Goal: Task Accomplishment & Management: Manage account settings

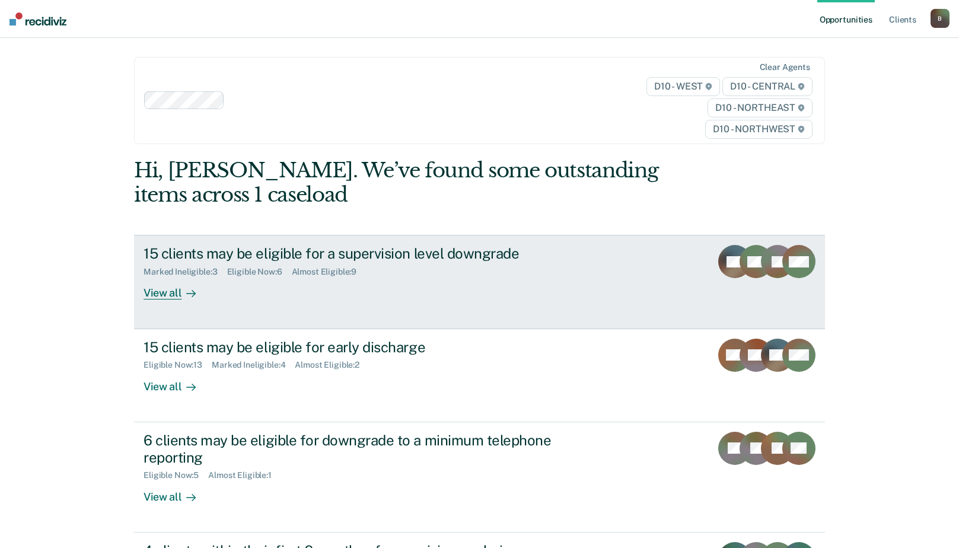
click at [303, 275] on div "Almost Eligible : 9" at bounding box center [329, 272] width 75 height 10
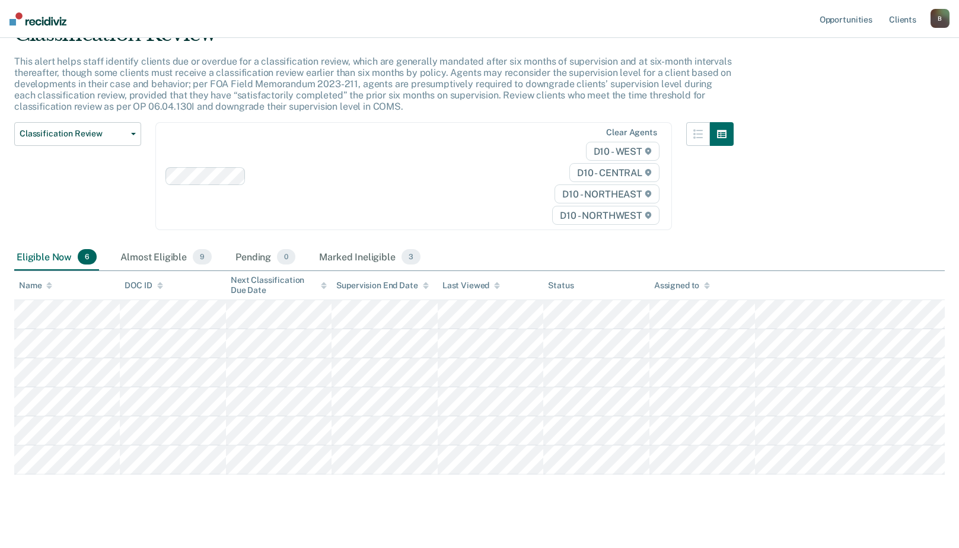
scroll to position [72, 0]
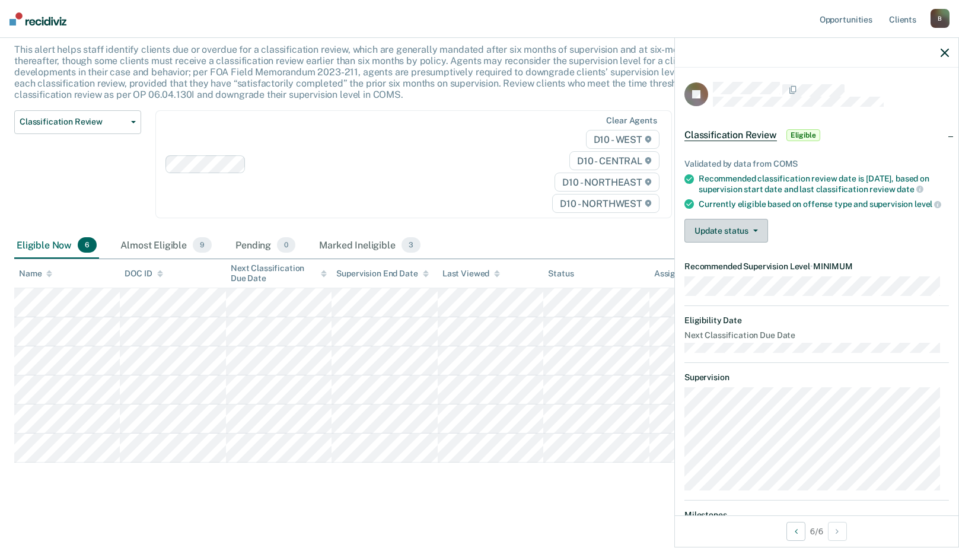
click at [740, 243] on button "Update status" at bounding box center [727, 231] width 84 height 24
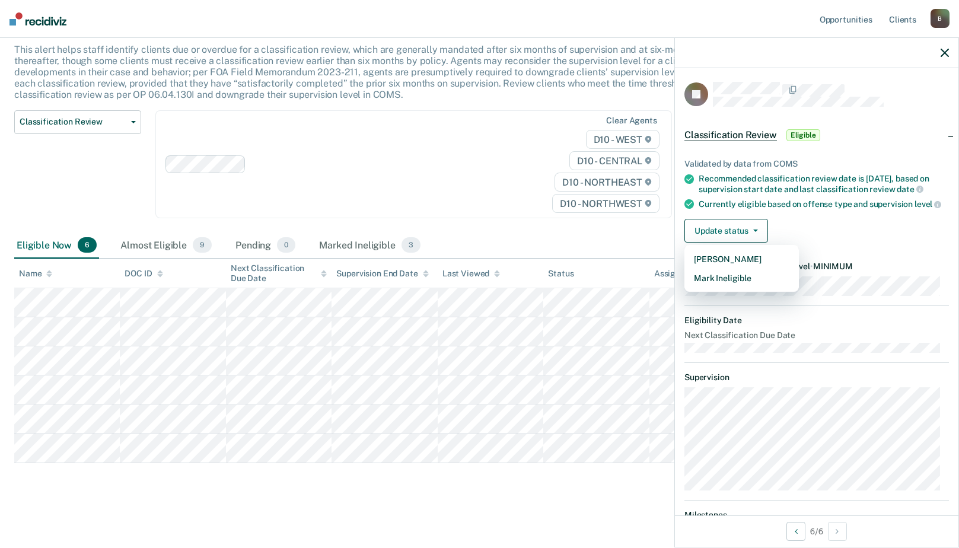
click at [816, 194] on div "Recommended classification review date is [DATE], based on supervision start da…" at bounding box center [824, 184] width 250 height 20
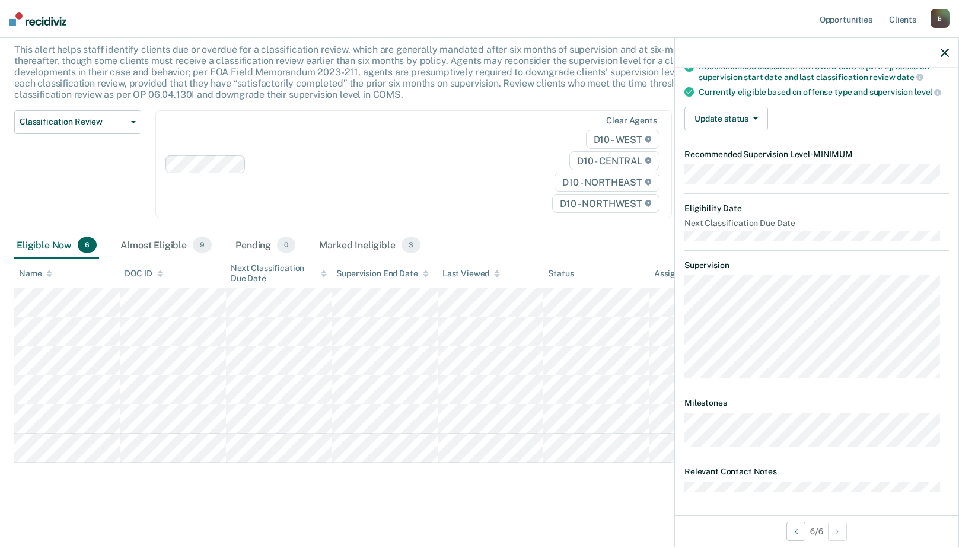
scroll to position [131, 0]
click at [755, 132] on div "Validated by data from COMS Recommended classification review date is [DATE], b…" at bounding box center [817, 84] width 284 height 112
click at [755, 126] on button "Update status" at bounding box center [727, 119] width 84 height 24
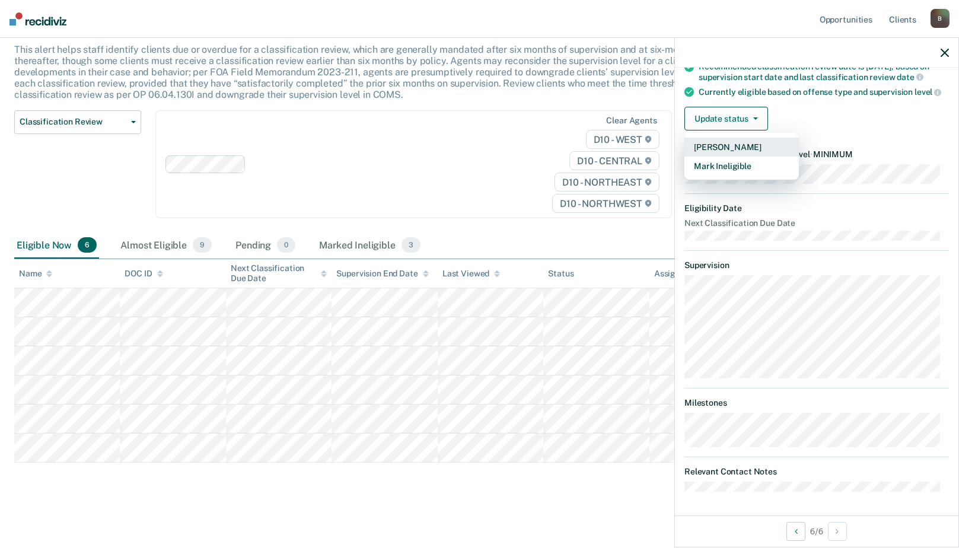
click at [739, 146] on button "[PERSON_NAME]" at bounding box center [742, 147] width 115 height 19
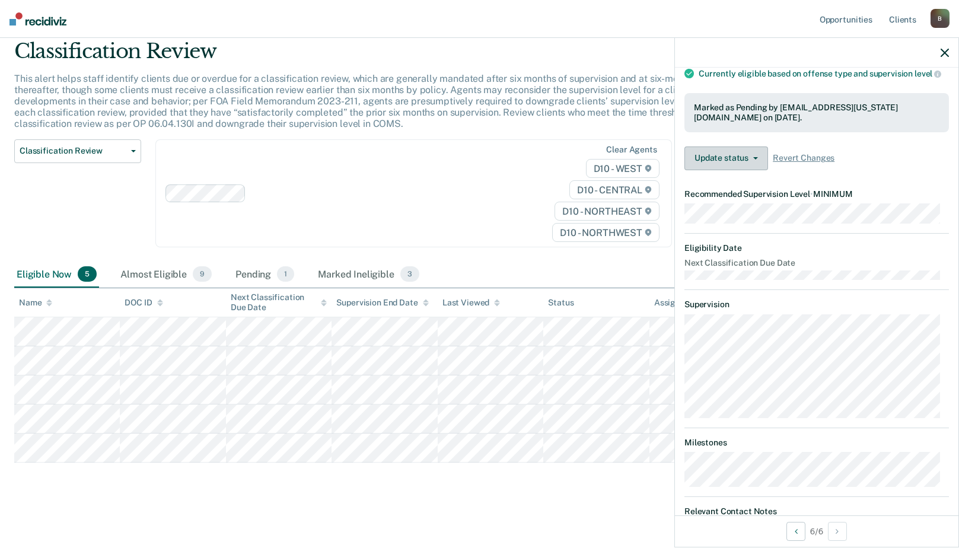
scroll to position [43, 0]
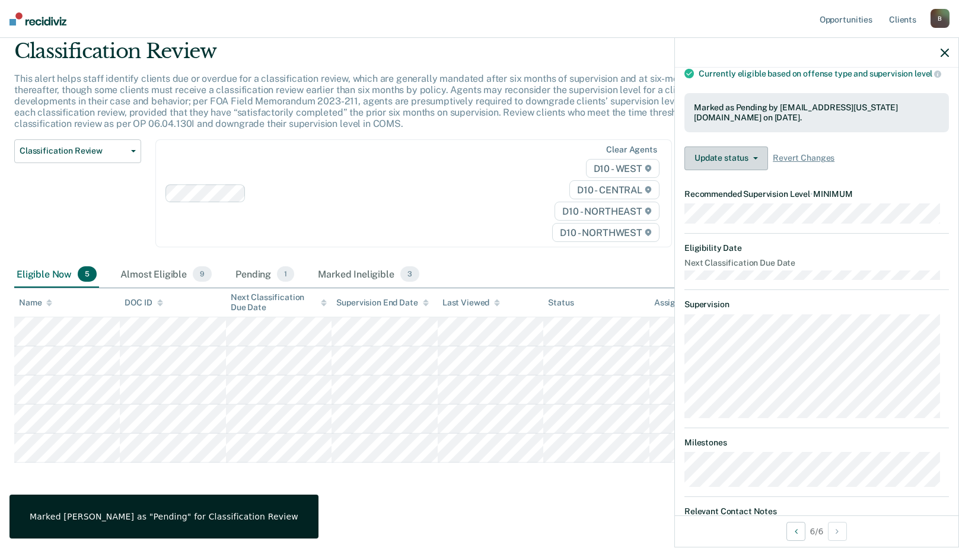
drag, startPoint x: 709, startPoint y: 177, endPoint x: 730, endPoint y: 168, distance: 22.9
click at [710, 170] on button "Update status" at bounding box center [727, 159] width 84 height 24
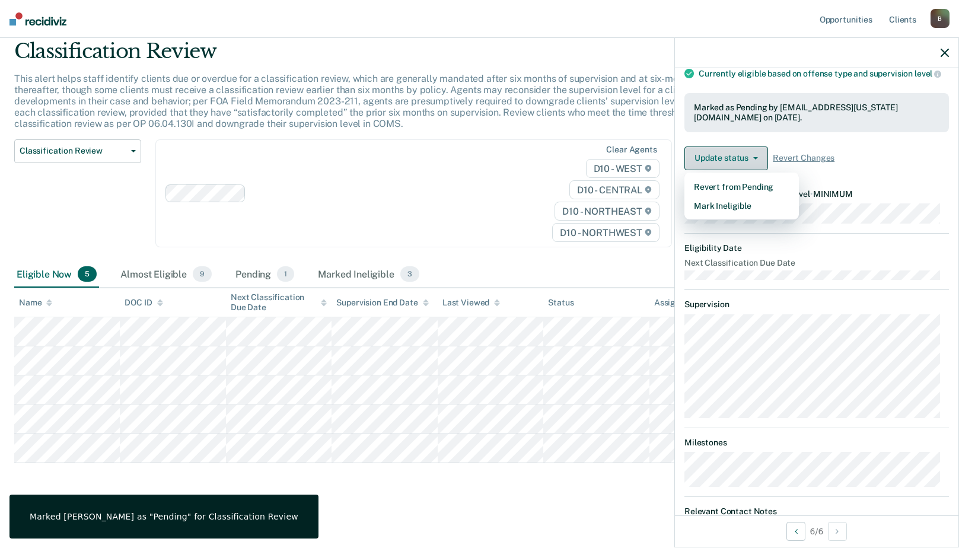
click at [730, 168] on button "Update status" at bounding box center [727, 159] width 84 height 24
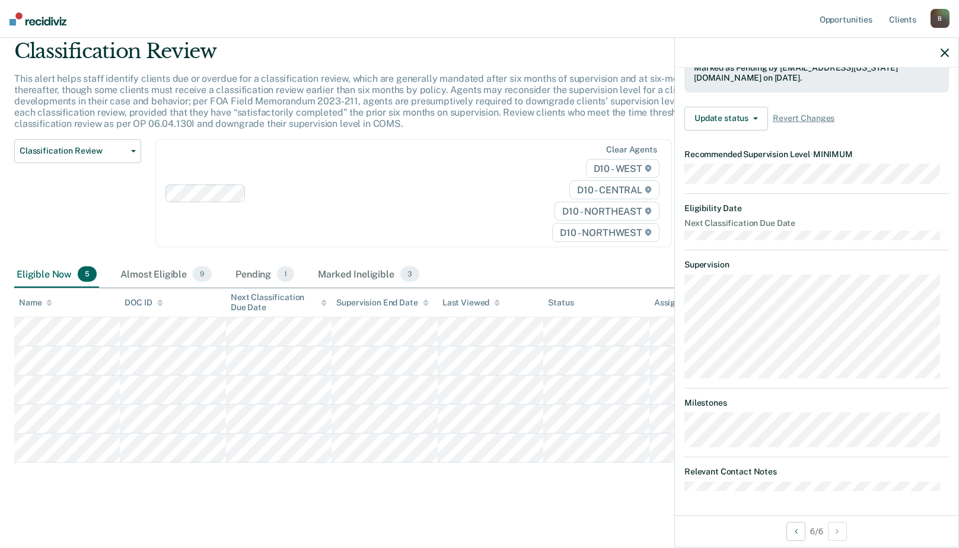
click at [873, 241] on article "JB Classification Review Pending Validated by data from COMS Recommended classi…" at bounding box center [817, 202] width 265 height 580
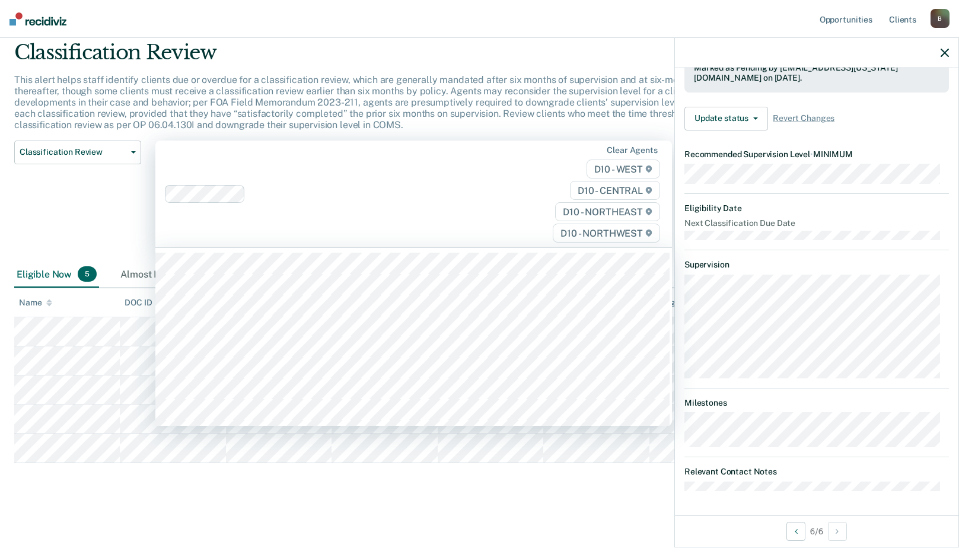
click at [502, 151] on div "Clear agents D10 - WEST D10 - CENTRAL D10 - NORTHEAST D10 - NORTHWEST" at bounding box center [413, 194] width 517 height 107
click at [72, 489] on div "Classification Review This alert helps staff identify clients due or overdue fo…" at bounding box center [479, 268] width 931 height 457
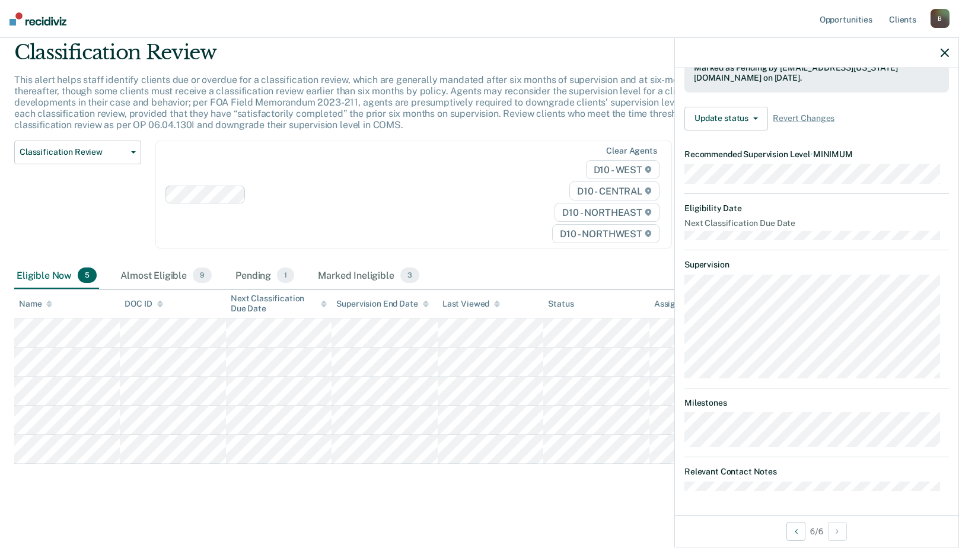
click at [950, 49] on div at bounding box center [817, 53] width 284 height 30
click at [947, 52] on icon "button" at bounding box center [945, 53] width 8 height 8
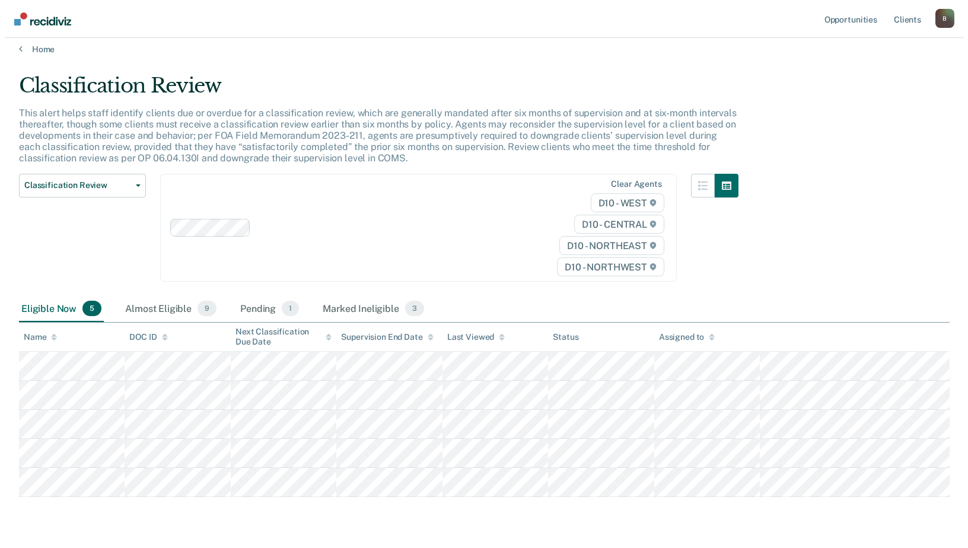
scroll to position [0, 0]
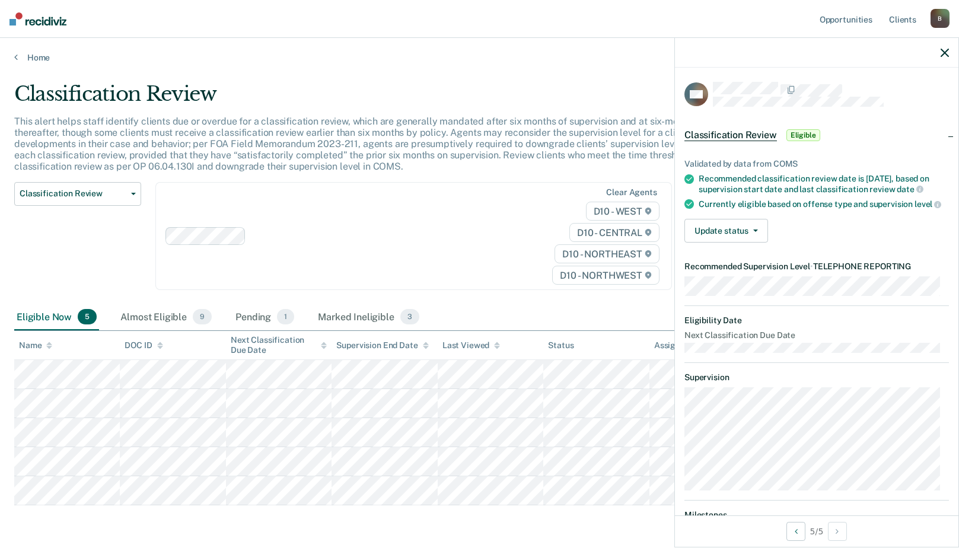
click at [84, 523] on div "Classification Review This alert helps staff identify clients due or overdue fo…" at bounding box center [479, 311] width 931 height 458
click at [745, 243] on button "Update status" at bounding box center [727, 231] width 84 height 24
click at [800, 129] on span "Eligible" at bounding box center [804, 135] width 34 height 12
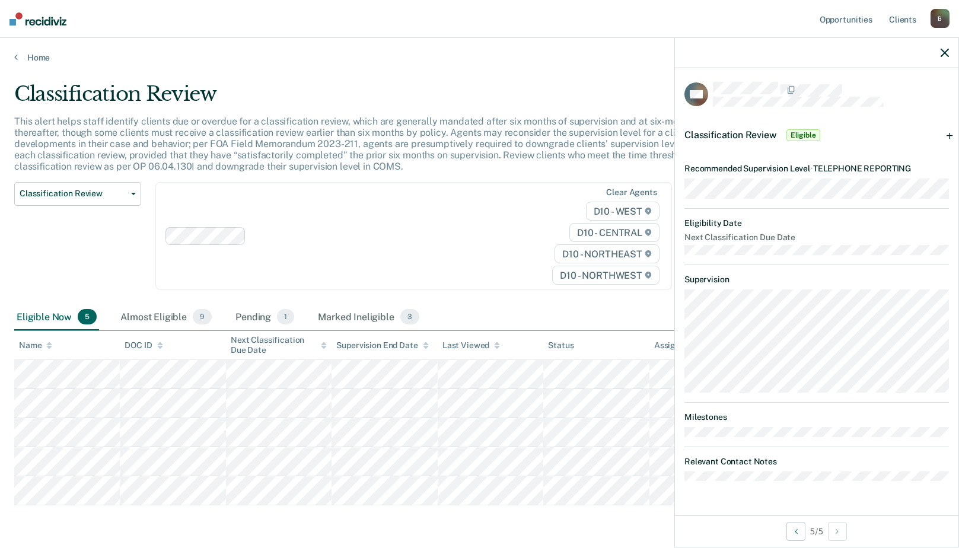
click at [800, 129] on span "Eligible" at bounding box center [804, 135] width 34 height 12
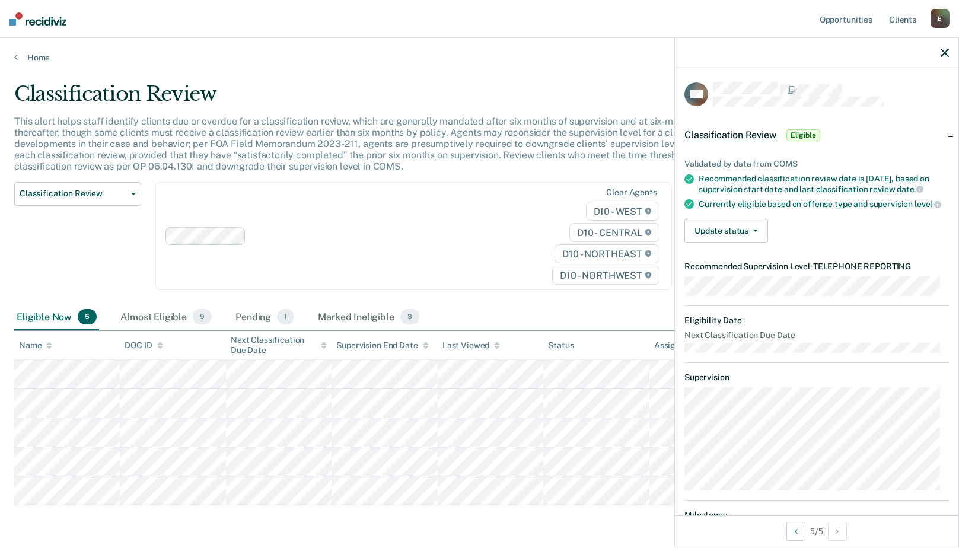
click at [803, 137] on span "Eligible" at bounding box center [804, 135] width 34 height 12
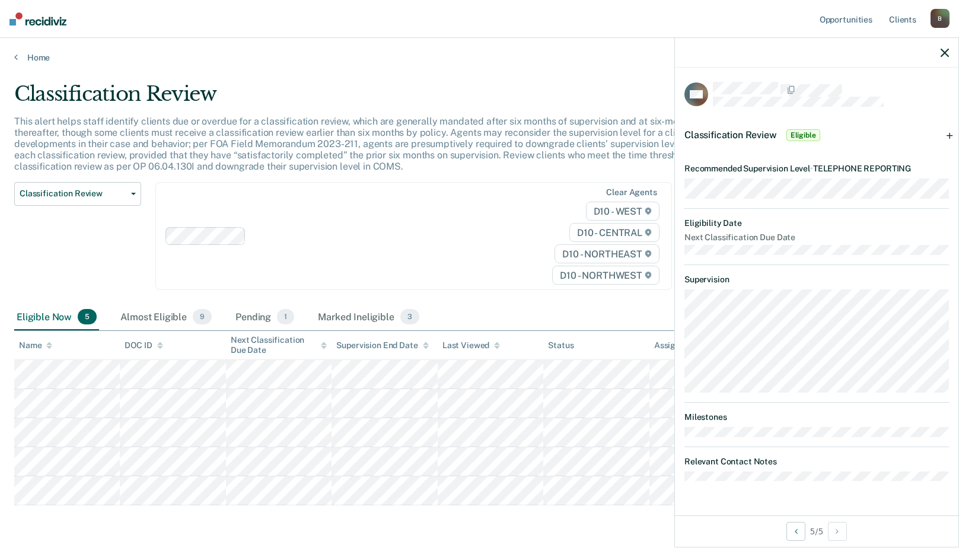
click at [949, 132] on div "Classification Review Eligible" at bounding box center [817, 135] width 284 height 38
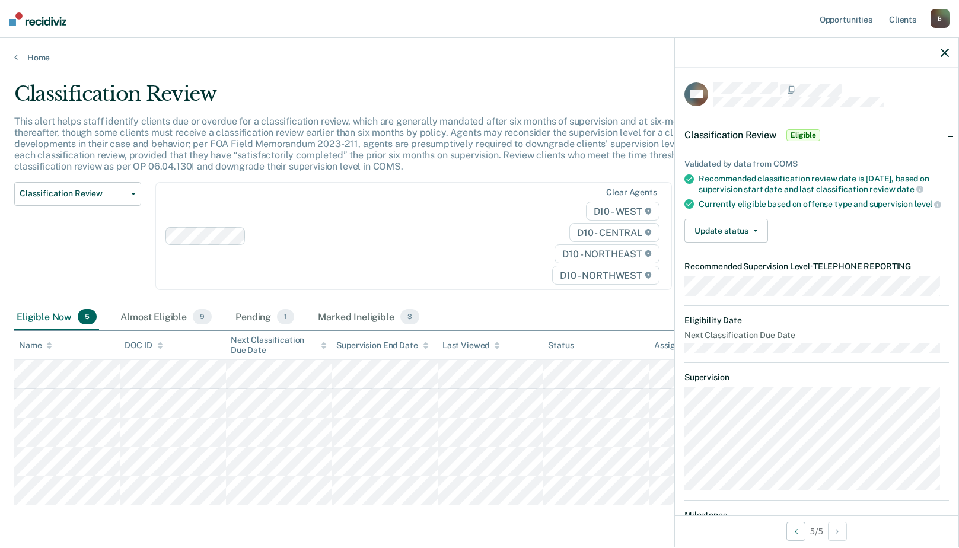
click at [693, 209] on icon at bounding box center [689, 203] width 9 height 9
click at [742, 238] on button "Update status" at bounding box center [727, 231] width 84 height 24
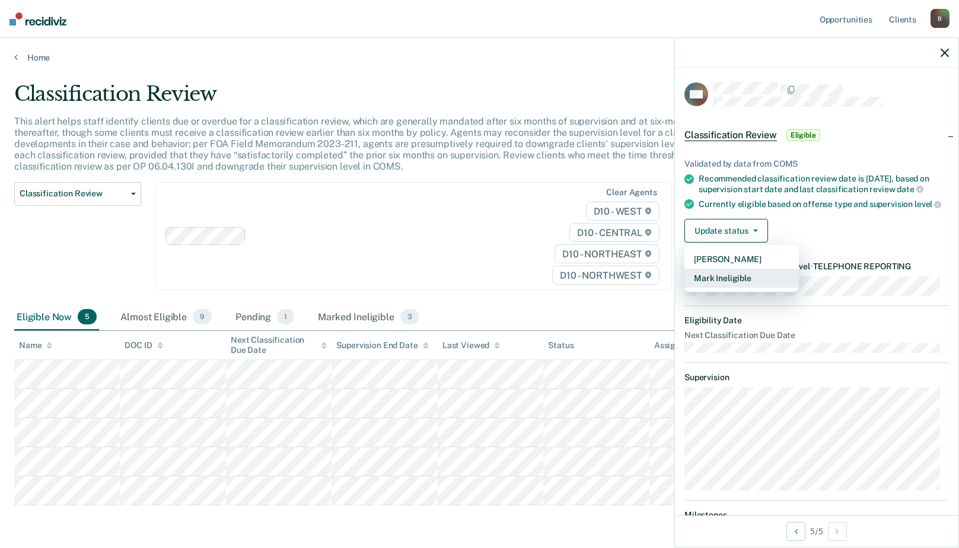
drag, startPoint x: 730, startPoint y: 274, endPoint x: 819, endPoint y: 285, distance: 89.7
click at [858, 324] on article "RM Classification Review Eligible Validated by data from COMS Recommended class…" at bounding box center [817, 330] width 265 height 497
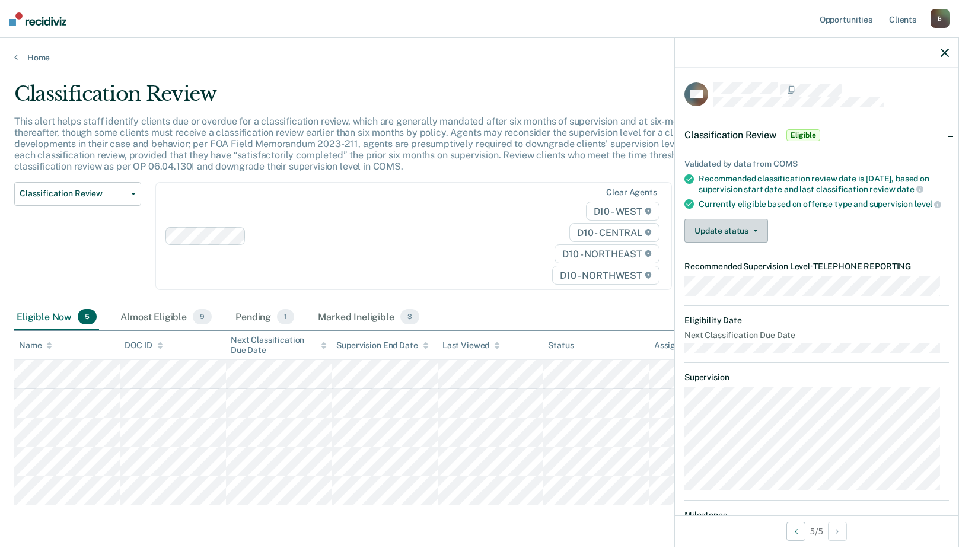
click at [745, 243] on button "Update status" at bounding box center [727, 231] width 84 height 24
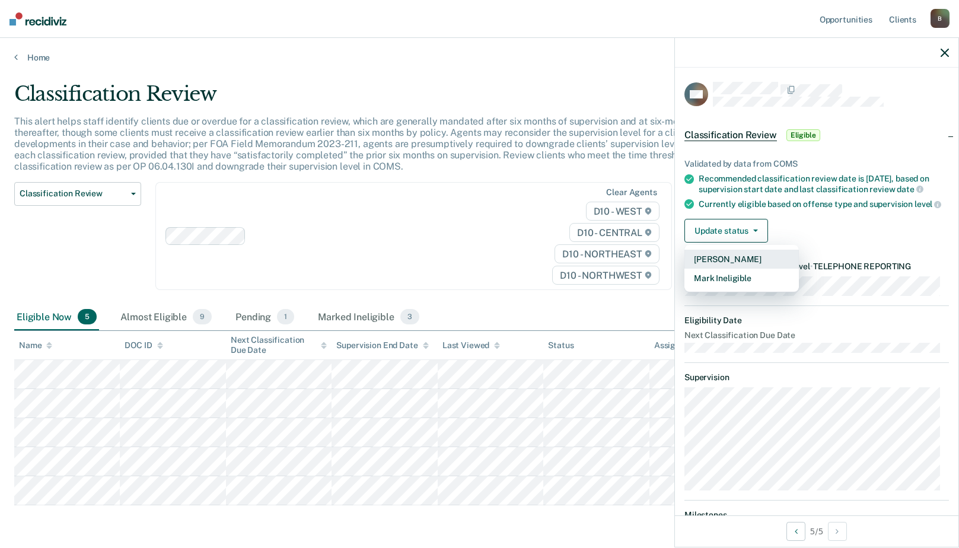
click at [716, 269] on button "[PERSON_NAME]" at bounding box center [742, 259] width 115 height 19
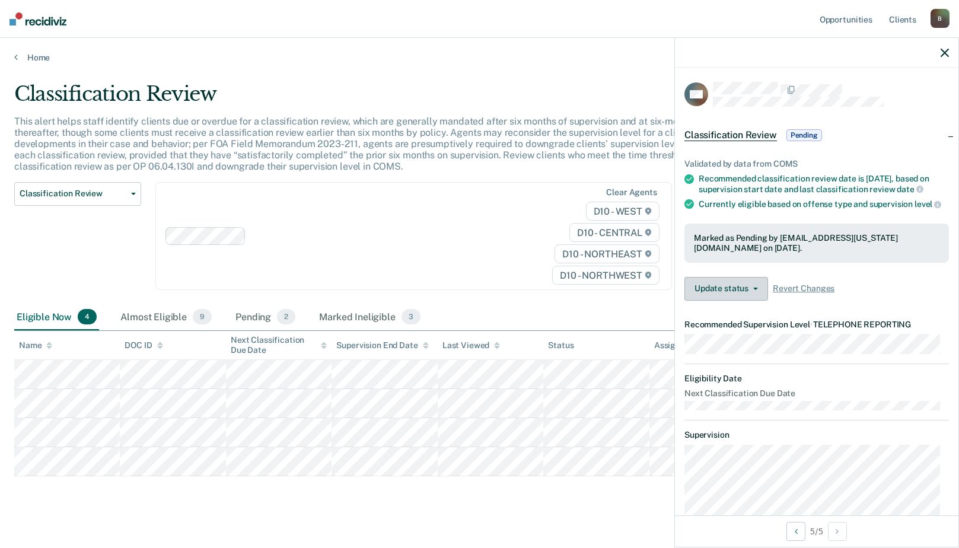
click at [746, 301] on button "Update status" at bounding box center [727, 289] width 84 height 24
click at [813, 138] on span "Pending" at bounding box center [805, 135] width 36 height 12
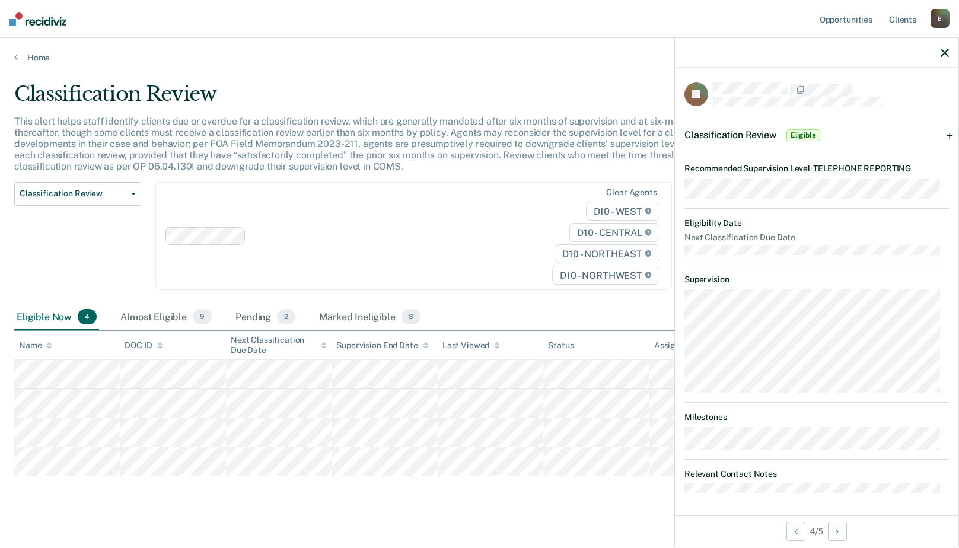
click at [792, 136] on span "Eligible" at bounding box center [804, 135] width 34 height 12
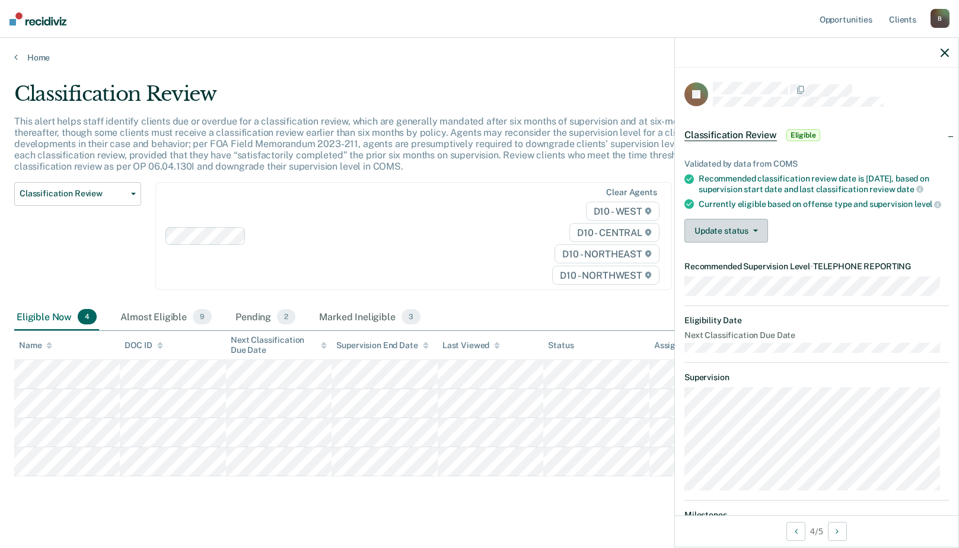
click at [757, 232] on icon "button" at bounding box center [755, 231] width 5 height 2
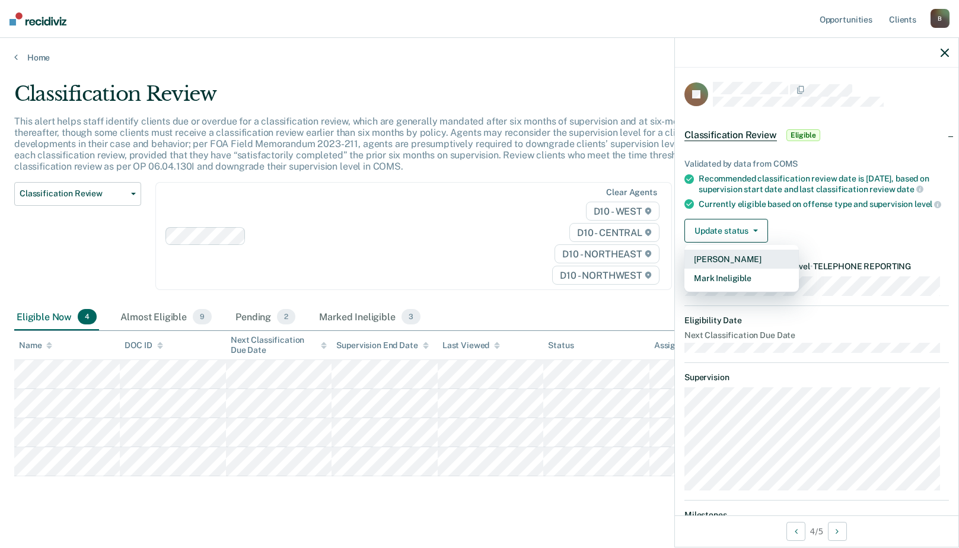
click at [739, 263] on button "[PERSON_NAME]" at bounding box center [742, 259] width 115 height 19
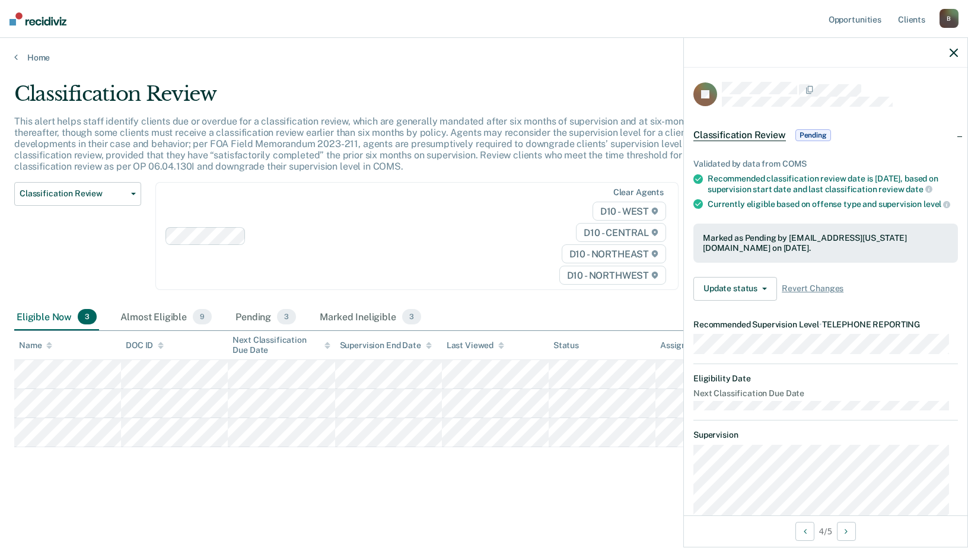
click at [29, 319] on div "Eligible Now 3" at bounding box center [56, 317] width 85 height 26
click at [244, 322] on div "Pending 3" at bounding box center [265, 317] width 65 height 26
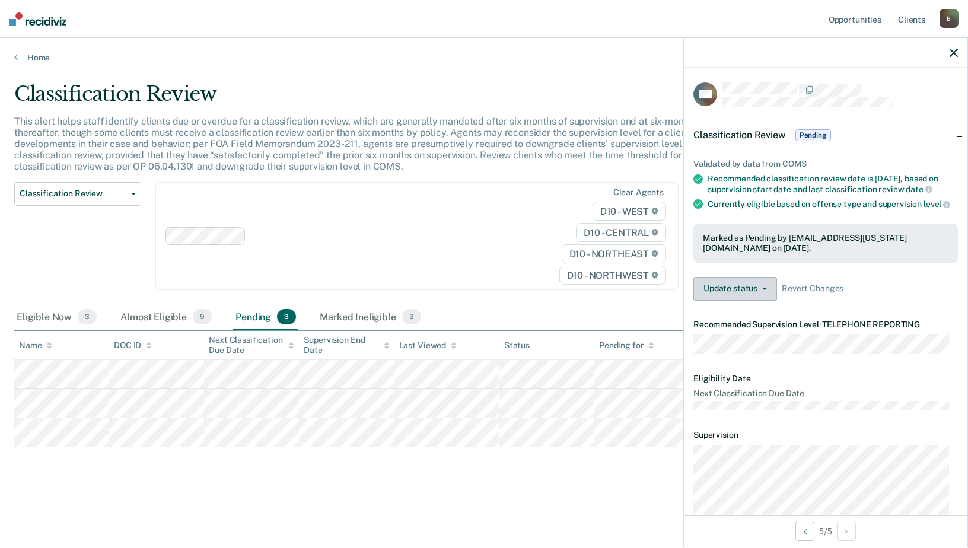
click at [762, 301] on button "Update status" at bounding box center [736, 289] width 84 height 24
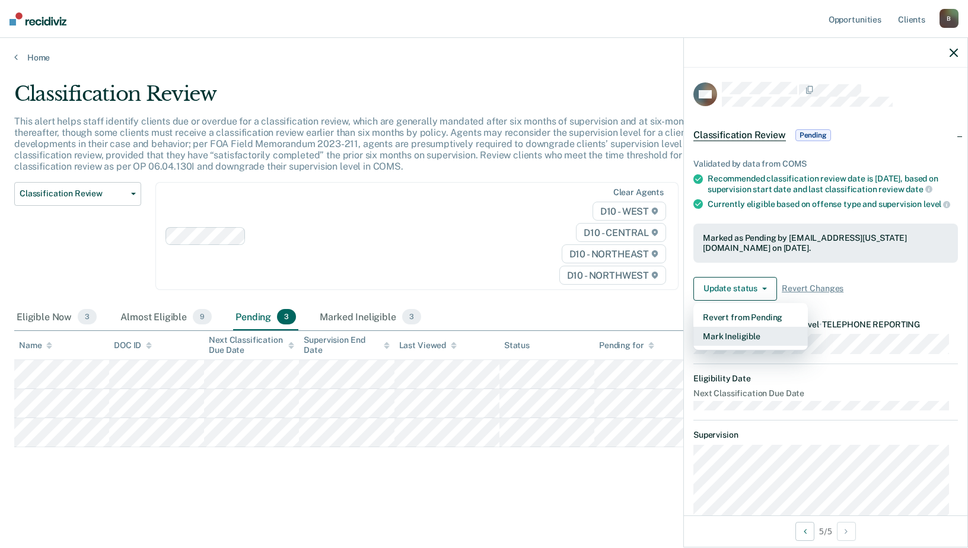
click at [739, 346] on button "Mark Ineligible" at bounding box center [751, 336] width 115 height 19
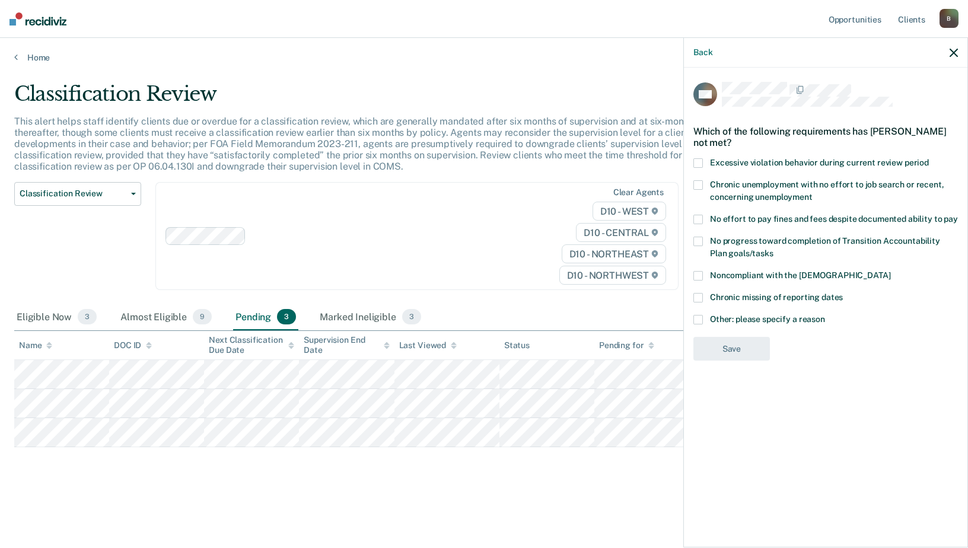
click at [698, 218] on span at bounding box center [698, 219] width 9 height 9
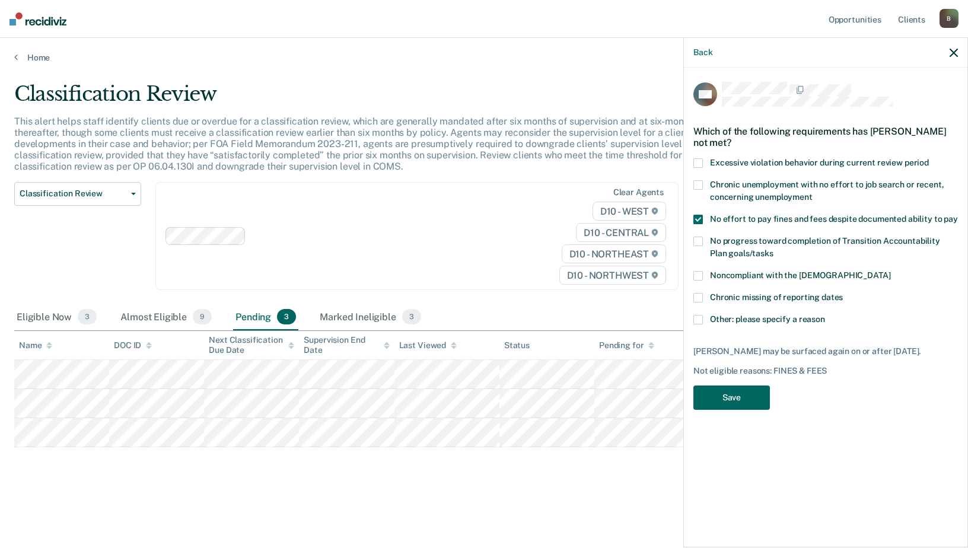
drag, startPoint x: 737, startPoint y: 392, endPoint x: 848, endPoint y: 391, distance: 110.9
click at [739, 392] on button "Save" at bounding box center [732, 398] width 77 height 24
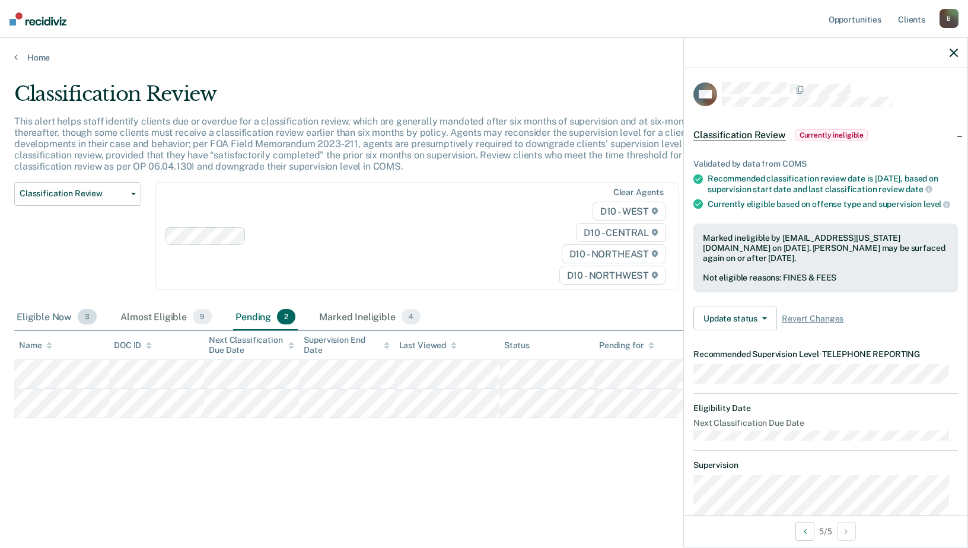
click at [33, 316] on div "Eligible Now 3" at bounding box center [56, 317] width 85 height 26
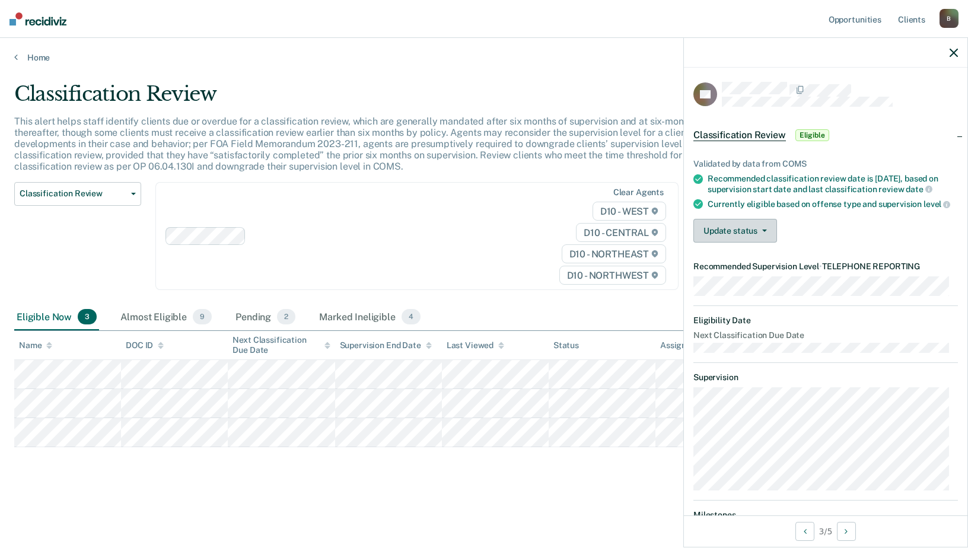
click at [771, 243] on button "Update status" at bounding box center [736, 231] width 84 height 24
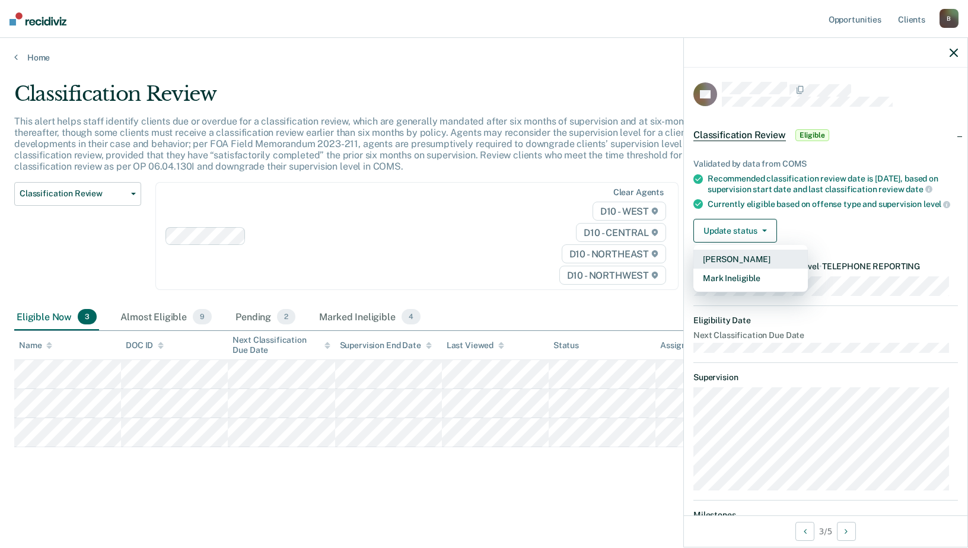
click at [742, 268] on button "[PERSON_NAME]" at bounding box center [751, 259] width 115 height 19
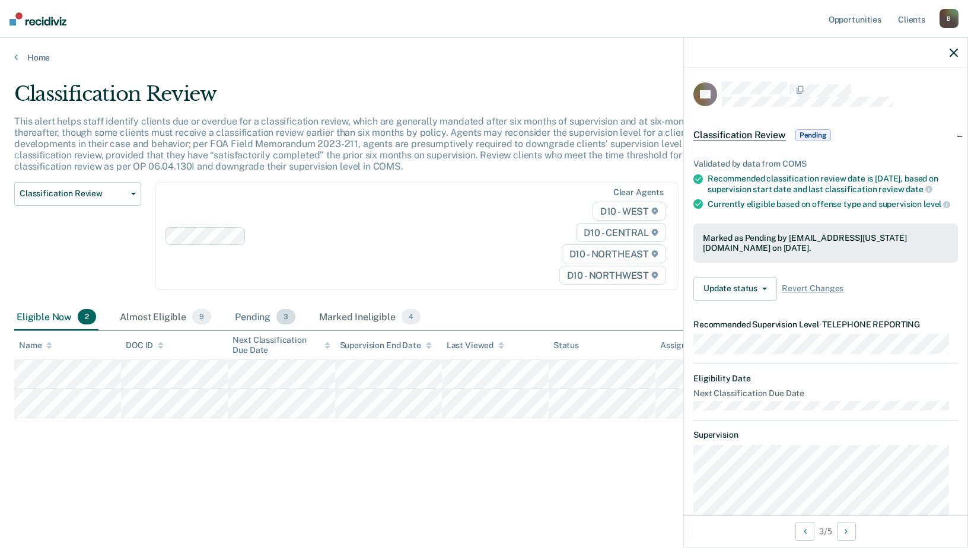
click at [266, 316] on div "Pending 3" at bounding box center [265, 317] width 65 height 26
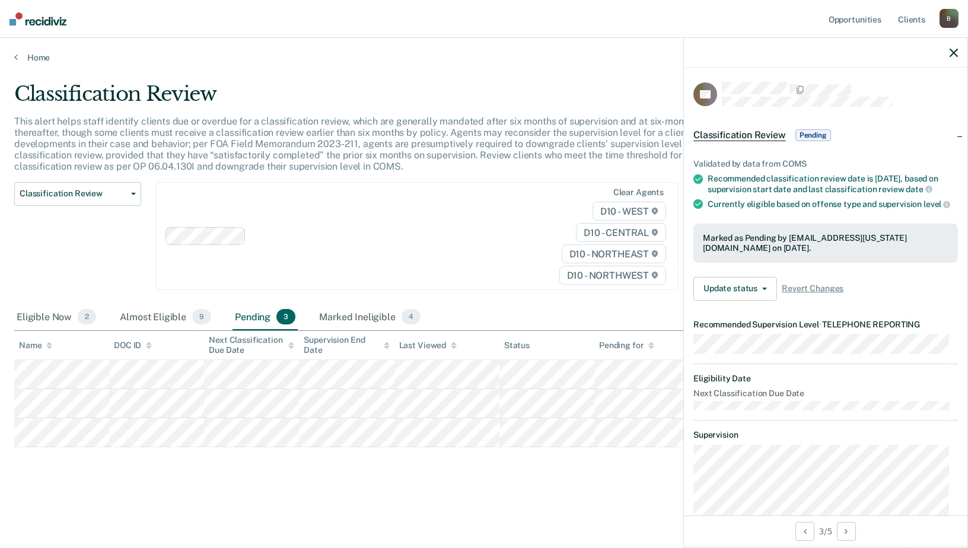
click at [818, 138] on span "Pending" at bounding box center [814, 135] width 36 height 12
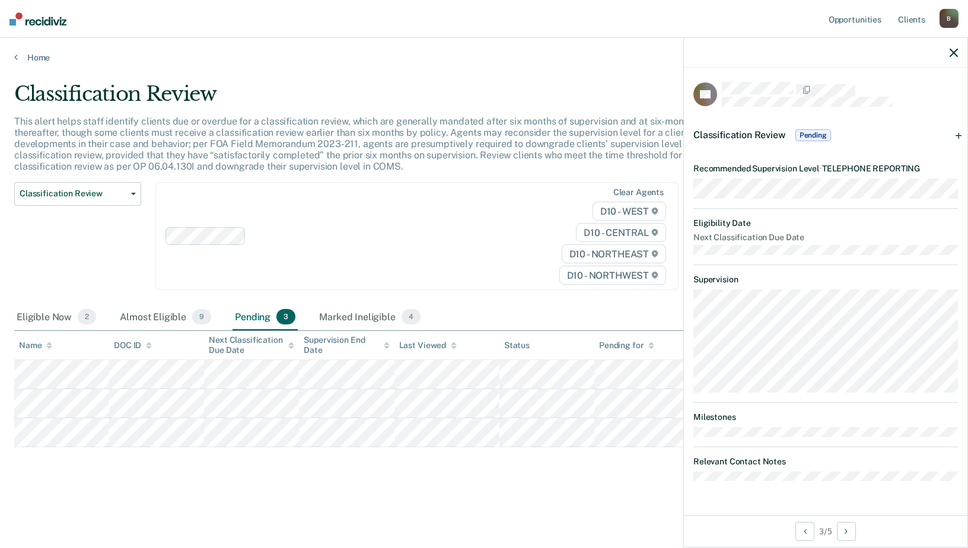
click at [815, 133] on span "Pending" at bounding box center [814, 135] width 36 height 12
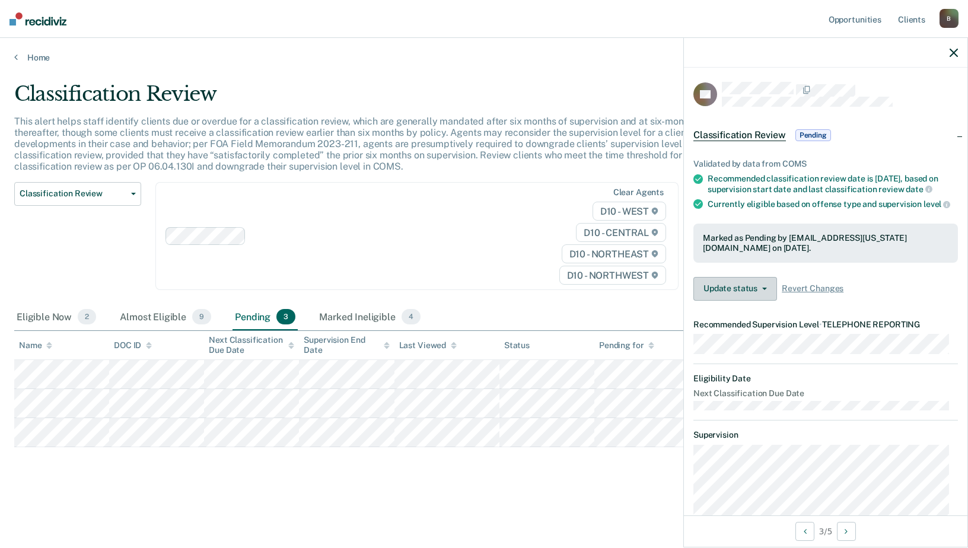
click at [749, 295] on button "Update status" at bounding box center [736, 289] width 84 height 24
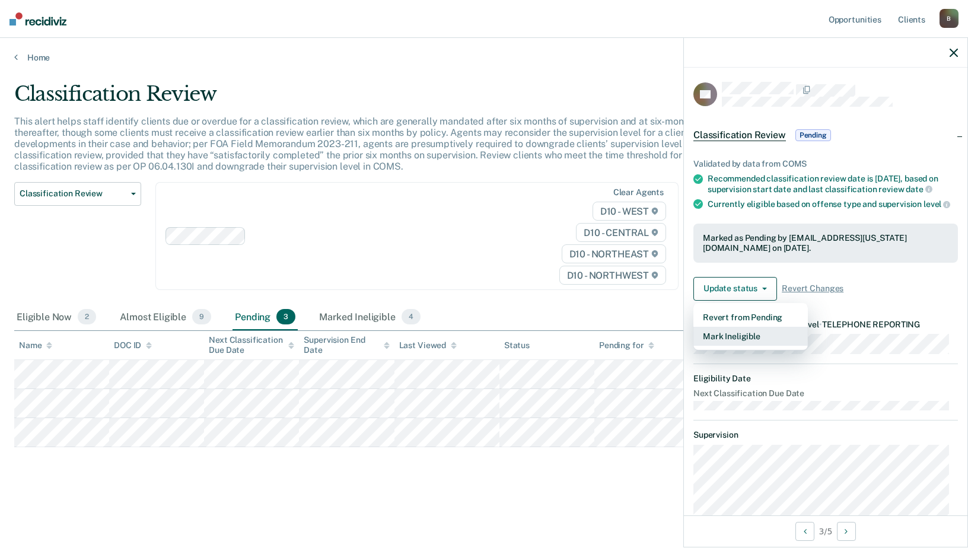
click at [729, 344] on button "Mark Ineligible" at bounding box center [751, 336] width 115 height 19
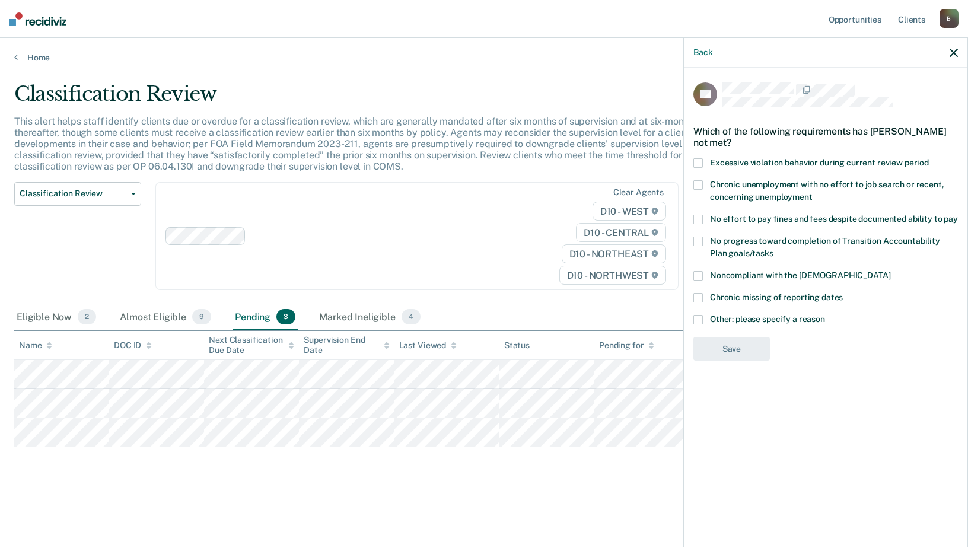
click at [698, 218] on span at bounding box center [698, 219] width 9 height 9
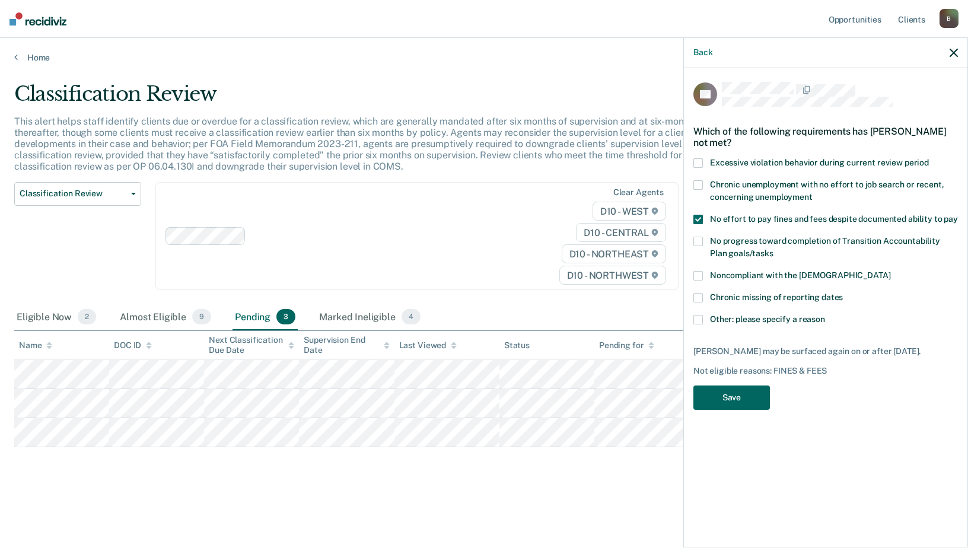
drag, startPoint x: 729, startPoint y: 392, endPoint x: 796, endPoint y: 369, distance: 70.9
click at [730, 392] on button "Save" at bounding box center [732, 398] width 77 height 24
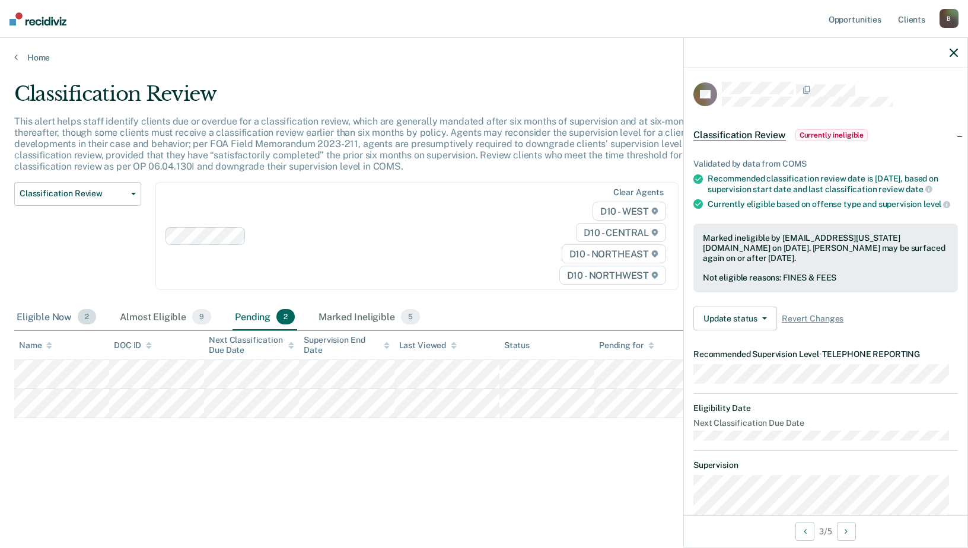
click at [45, 317] on div "Eligible Now 2" at bounding box center [56, 317] width 84 height 26
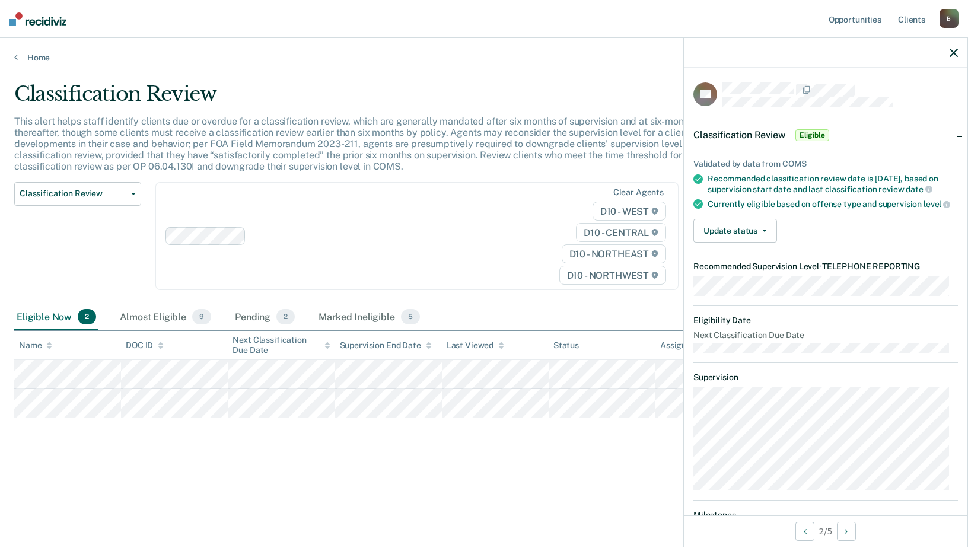
click at [778, 243] on div "Update status [PERSON_NAME] Mark Ineligible" at bounding box center [826, 231] width 265 height 24
click at [767, 240] on button "Update status" at bounding box center [736, 231] width 84 height 24
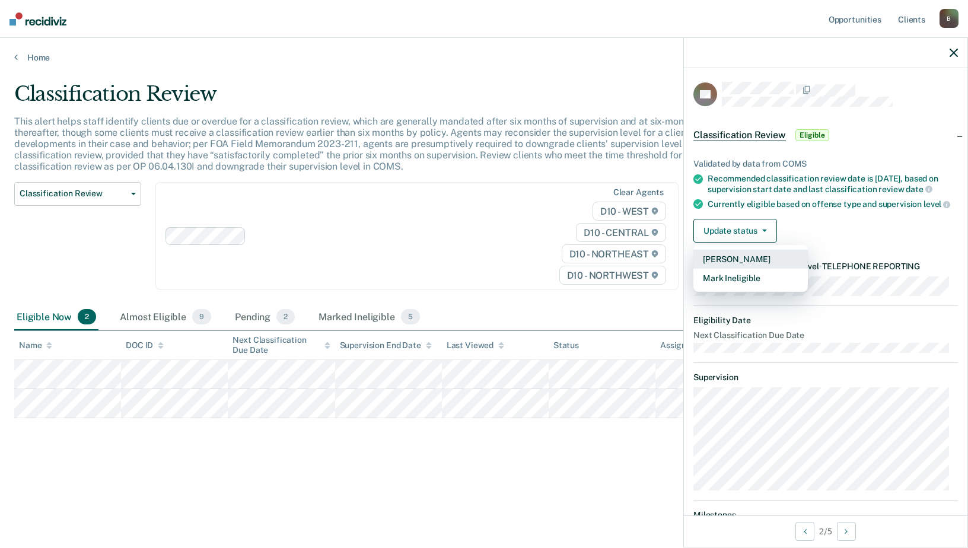
click at [743, 266] on button "[PERSON_NAME]" at bounding box center [751, 259] width 115 height 19
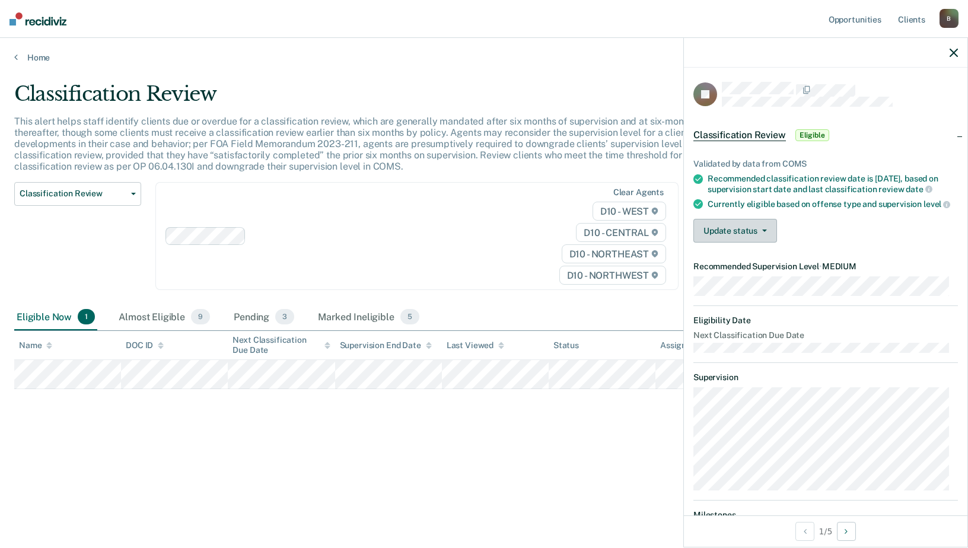
click at [759, 237] on button "Update status" at bounding box center [736, 231] width 84 height 24
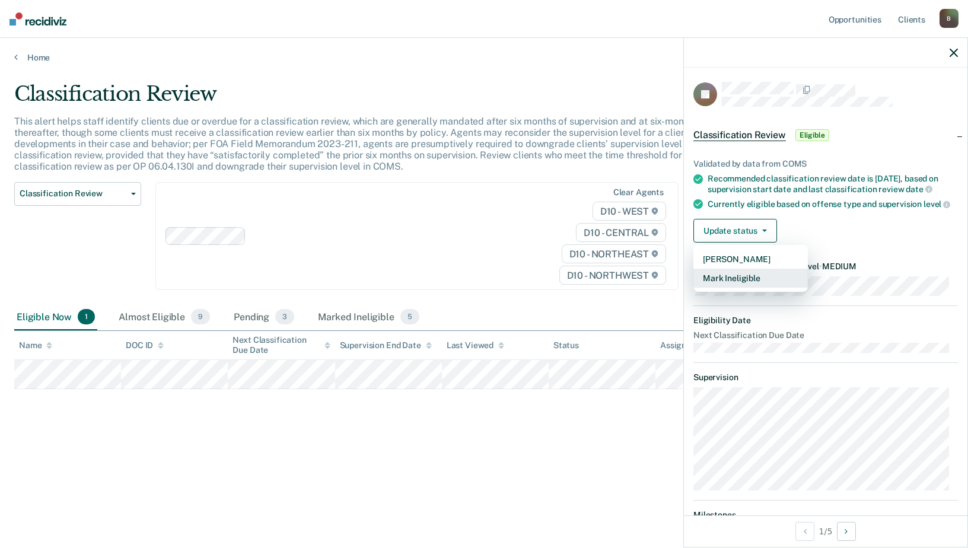
click at [733, 288] on button "Mark Ineligible" at bounding box center [751, 278] width 115 height 19
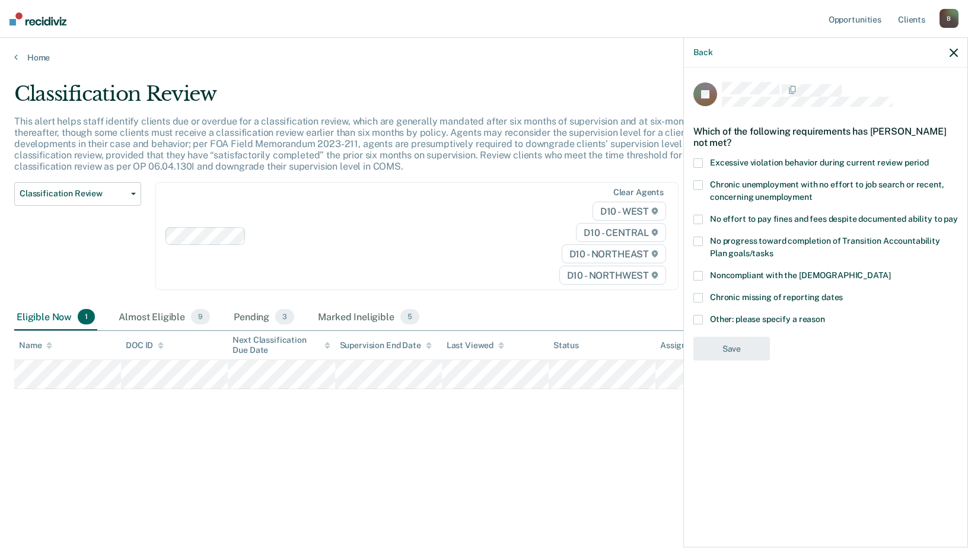
click at [703, 217] on label "No effort to pay fines and fees despite documented ability to pay" at bounding box center [826, 221] width 265 height 12
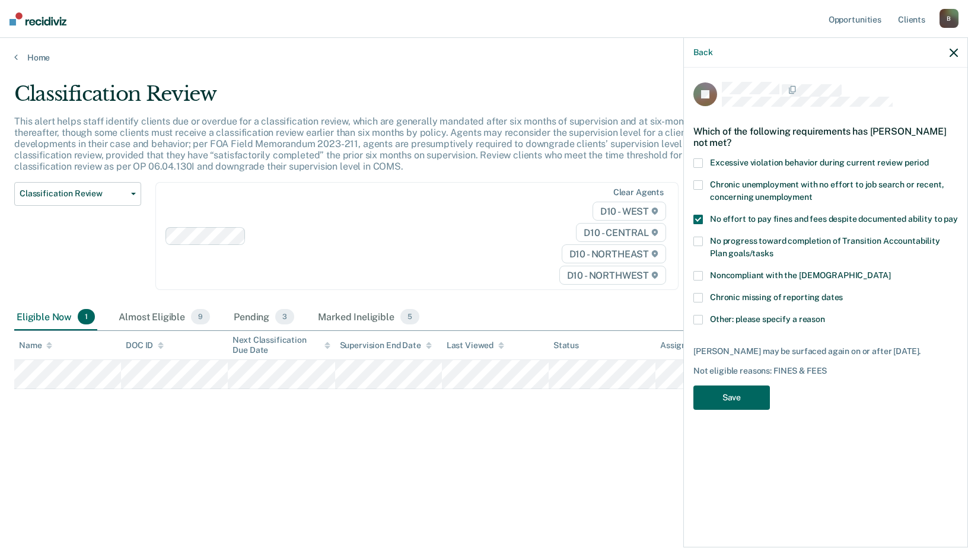
drag, startPoint x: 733, startPoint y: 394, endPoint x: 742, endPoint y: 390, distance: 9.6
click at [734, 393] on button "Save" at bounding box center [732, 398] width 77 height 24
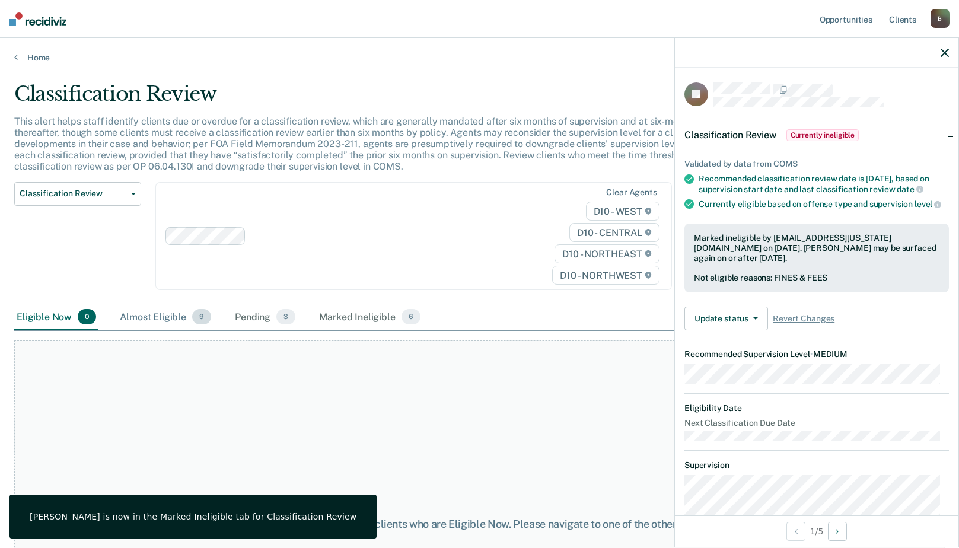
click at [164, 321] on div "Almost Eligible 9" at bounding box center [165, 317] width 96 height 26
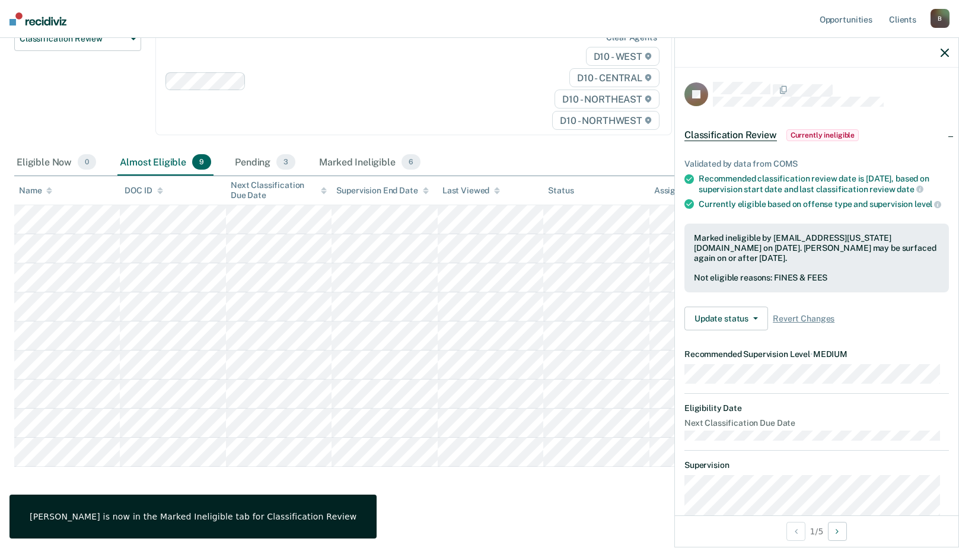
scroll to position [159, 0]
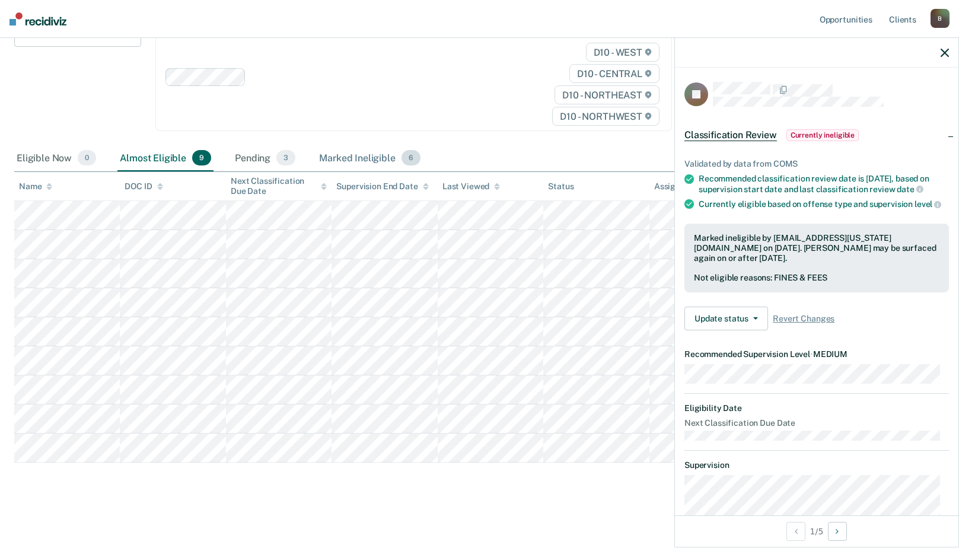
click at [357, 157] on div "Marked Ineligible 6" at bounding box center [370, 158] width 106 height 26
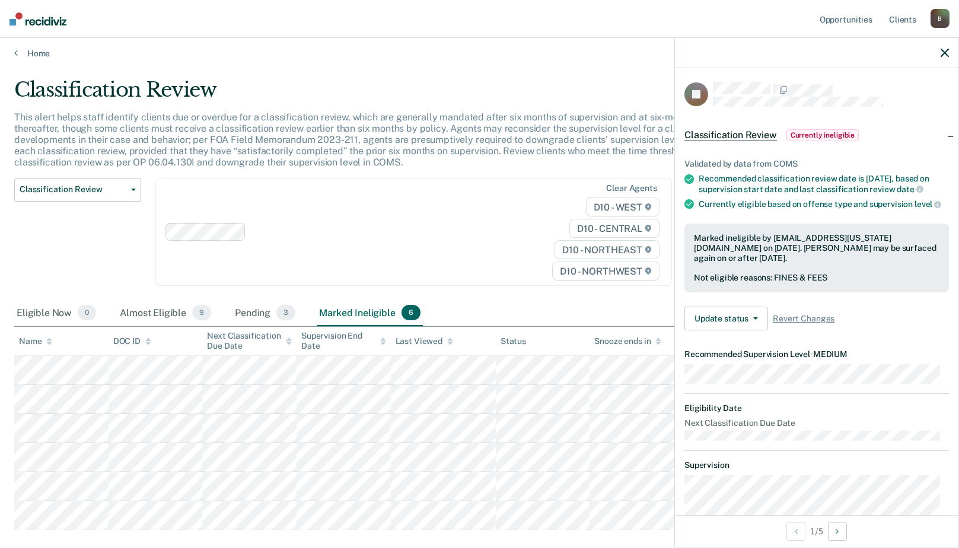
scroll to position [0, 0]
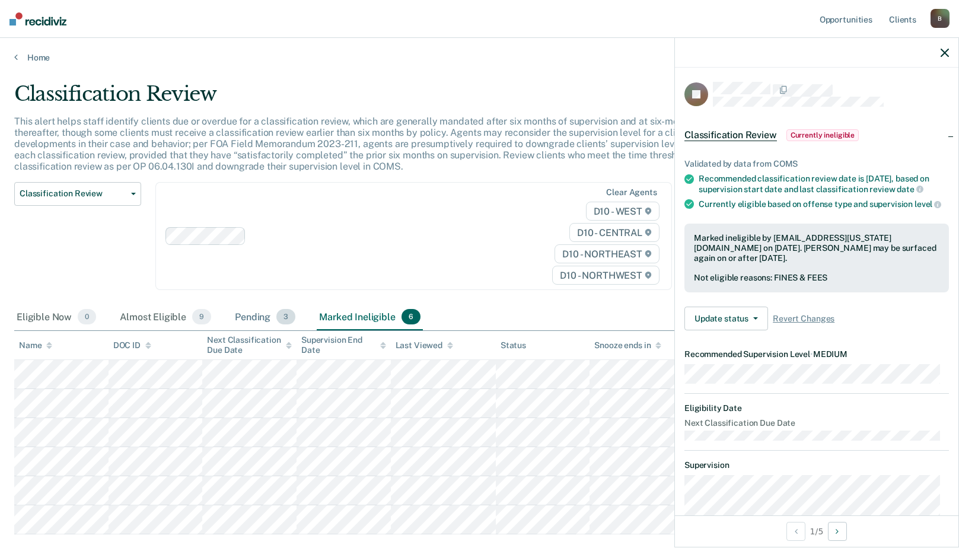
click at [255, 316] on div "Pending 3" at bounding box center [265, 317] width 65 height 26
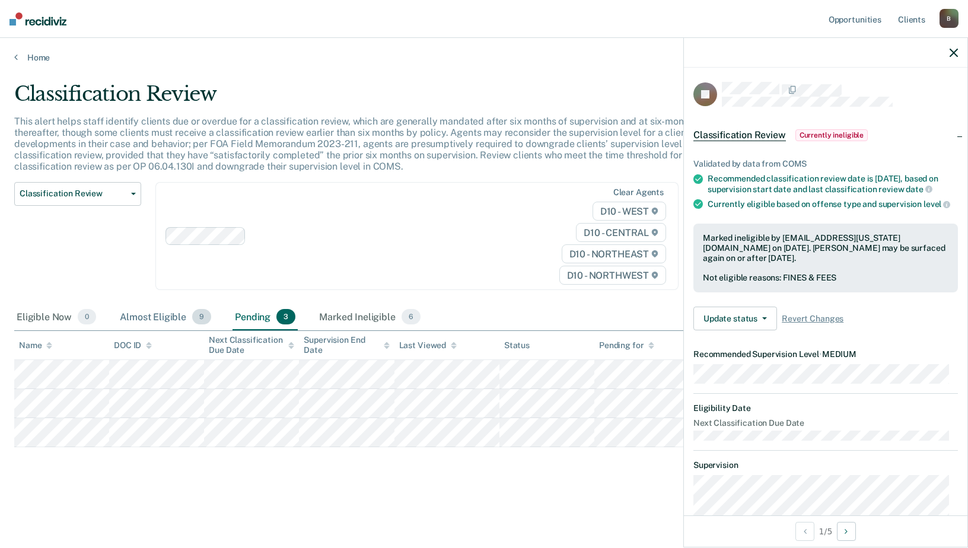
click at [158, 319] on div "Almost Eligible 9" at bounding box center [165, 317] width 96 height 26
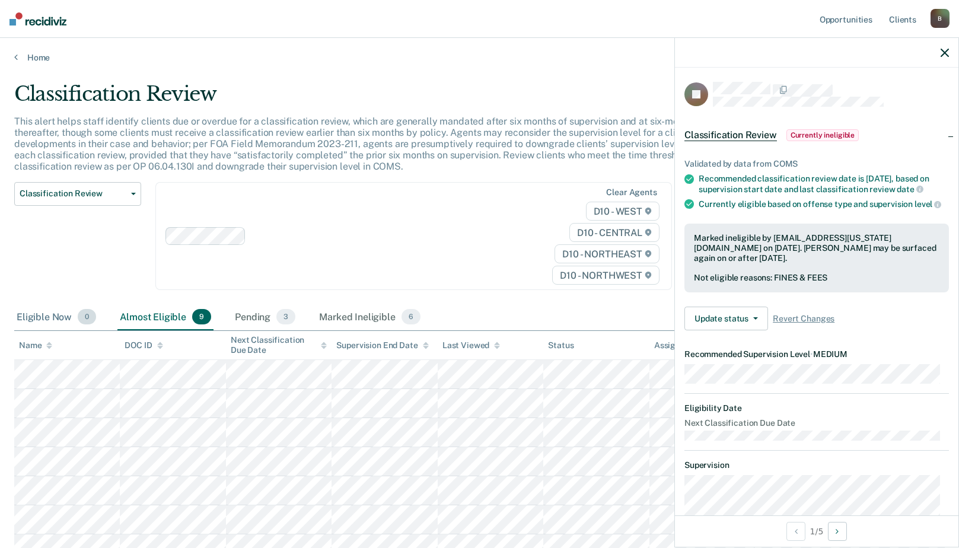
click at [66, 322] on div "Eligible Now 0" at bounding box center [56, 317] width 84 height 26
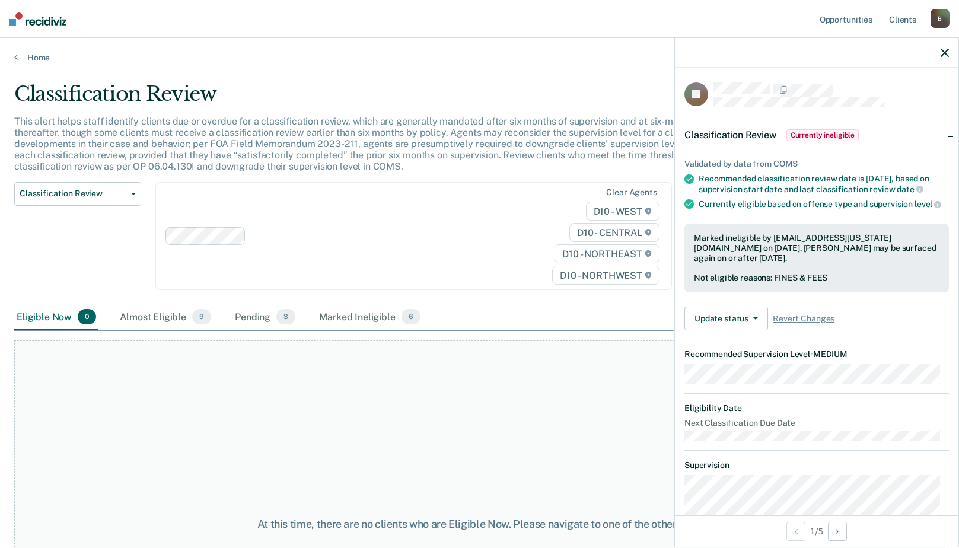
click at [944, 53] on icon "button" at bounding box center [945, 53] width 8 height 8
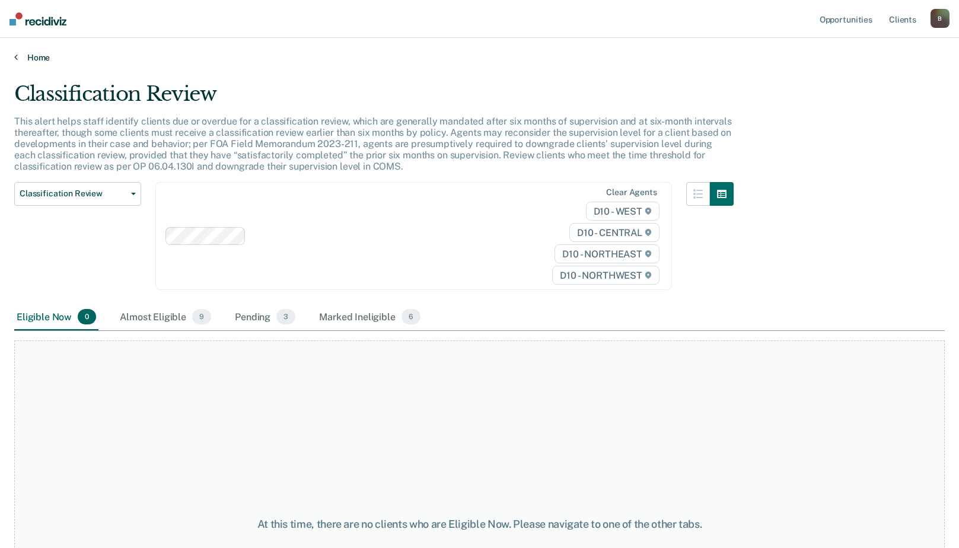
click at [37, 58] on link "Home" at bounding box center [479, 57] width 931 height 11
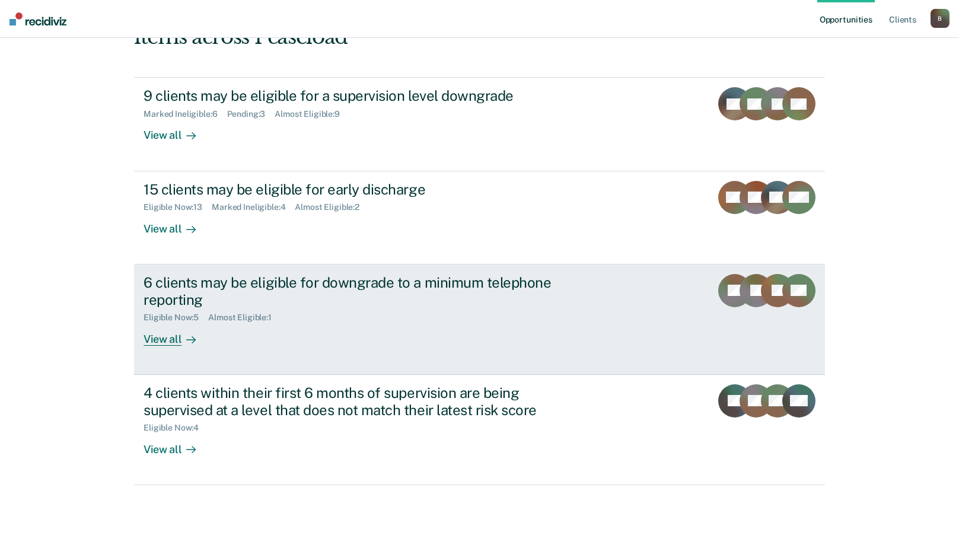
scroll to position [168, 0]
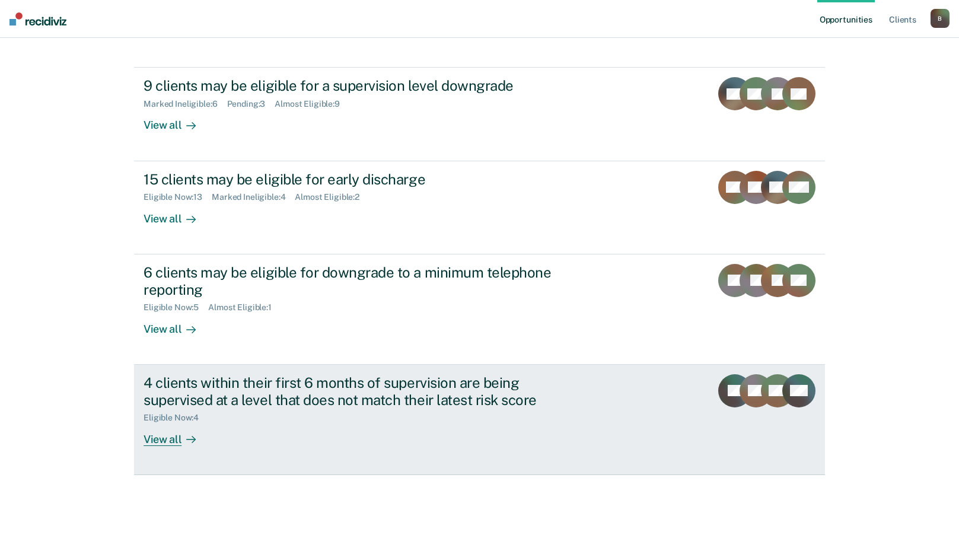
click at [182, 432] on div at bounding box center [189, 439] width 14 height 14
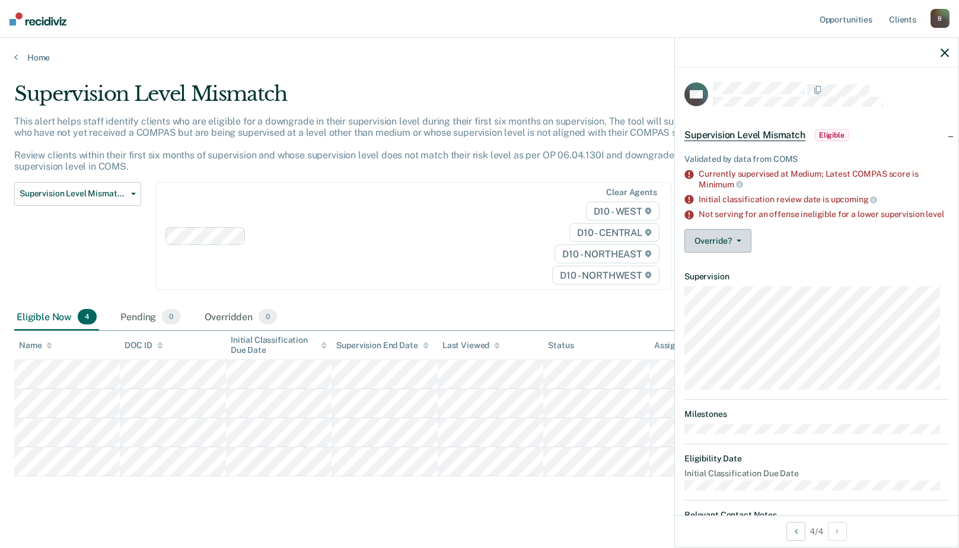
click at [737, 242] on icon "button" at bounding box center [739, 241] width 5 height 2
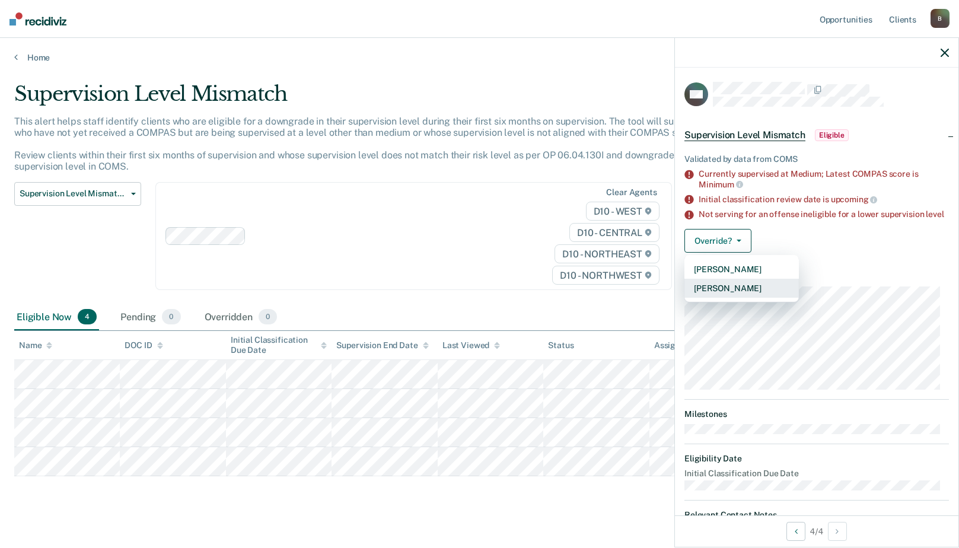
click at [734, 298] on button "[PERSON_NAME]" at bounding box center [742, 288] width 115 height 19
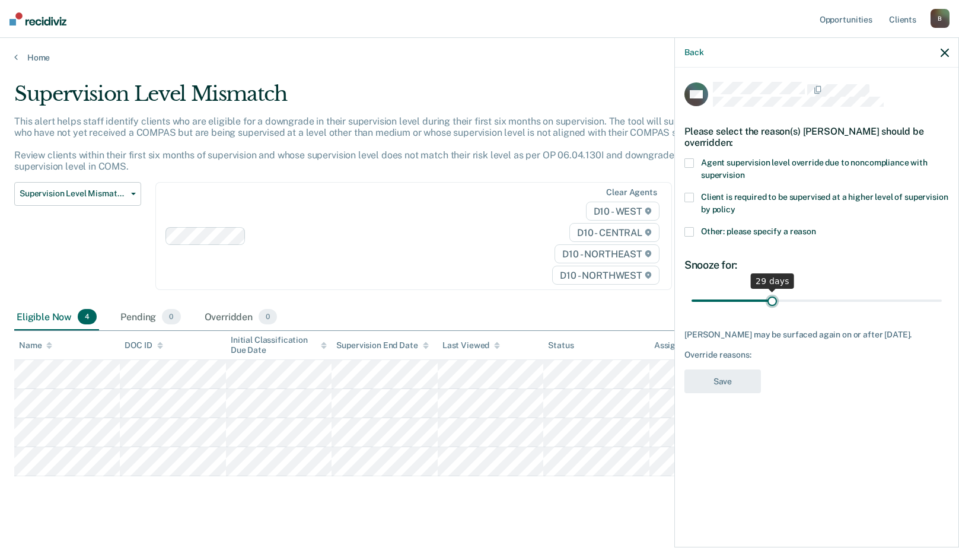
type input "30"
drag, startPoint x: 785, startPoint y: 298, endPoint x: 775, endPoint y: 295, distance: 10.4
click at [775, 295] on input "range" at bounding box center [817, 300] width 250 height 21
click at [691, 197] on span at bounding box center [689, 197] width 9 height 9
click at [730, 385] on button "Save" at bounding box center [723, 382] width 77 height 24
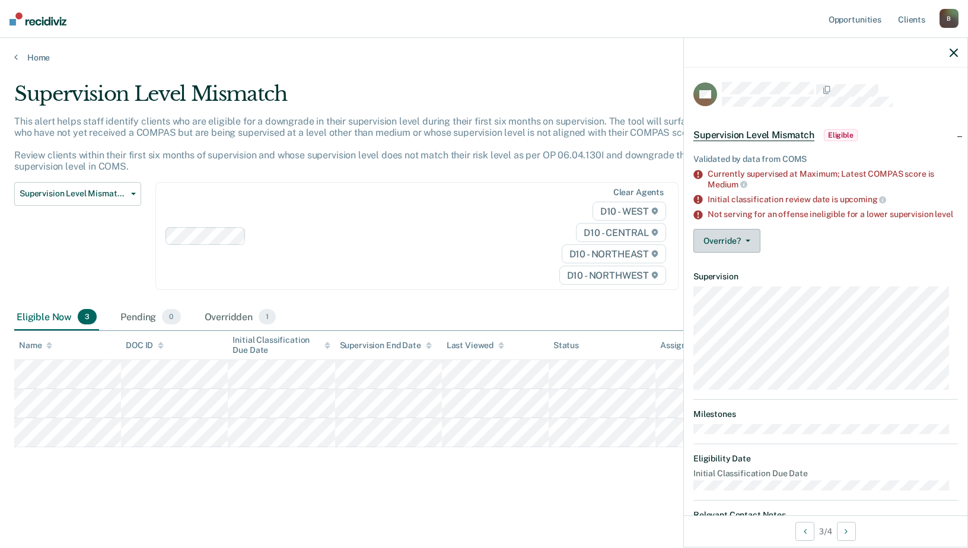
click at [753, 243] on button "Override?" at bounding box center [727, 241] width 67 height 24
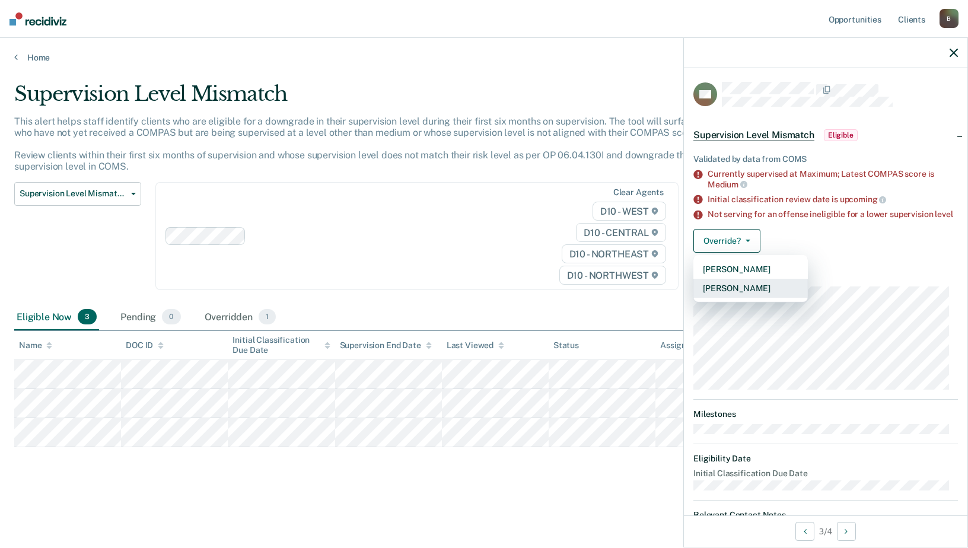
click at [737, 298] on button "[PERSON_NAME]" at bounding box center [751, 288] width 115 height 19
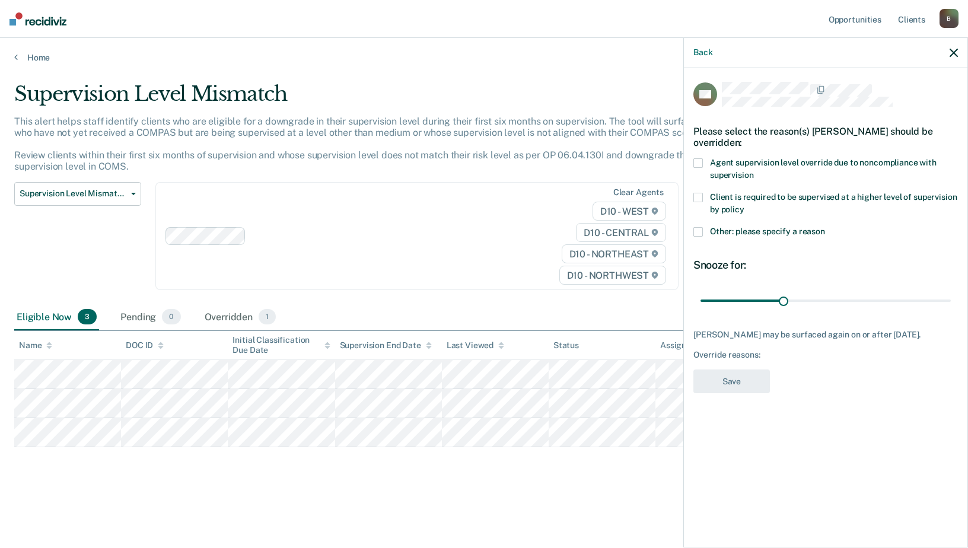
click at [696, 160] on span at bounding box center [698, 162] width 9 height 9
click at [730, 387] on button "Save" at bounding box center [732, 382] width 77 height 24
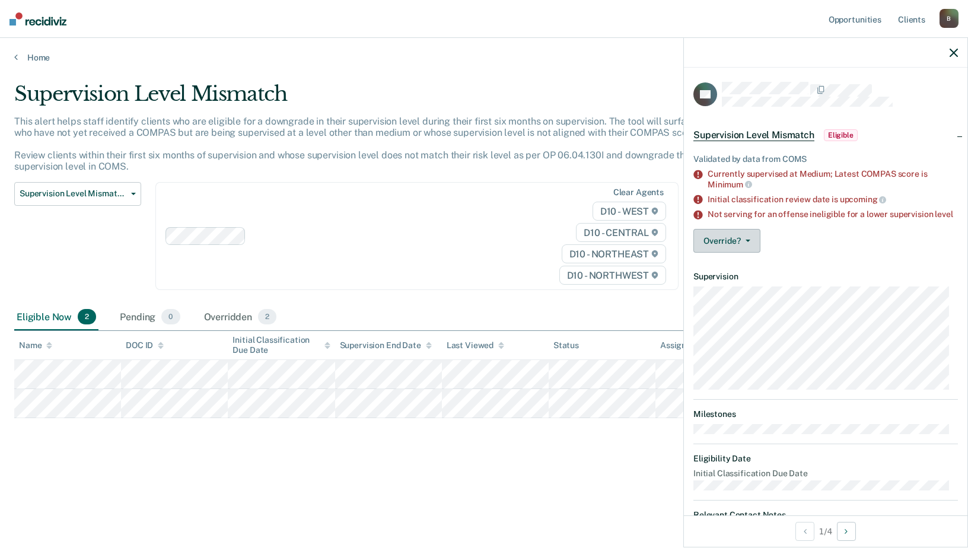
click at [748, 247] on button "Override?" at bounding box center [727, 241] width 67 height 24
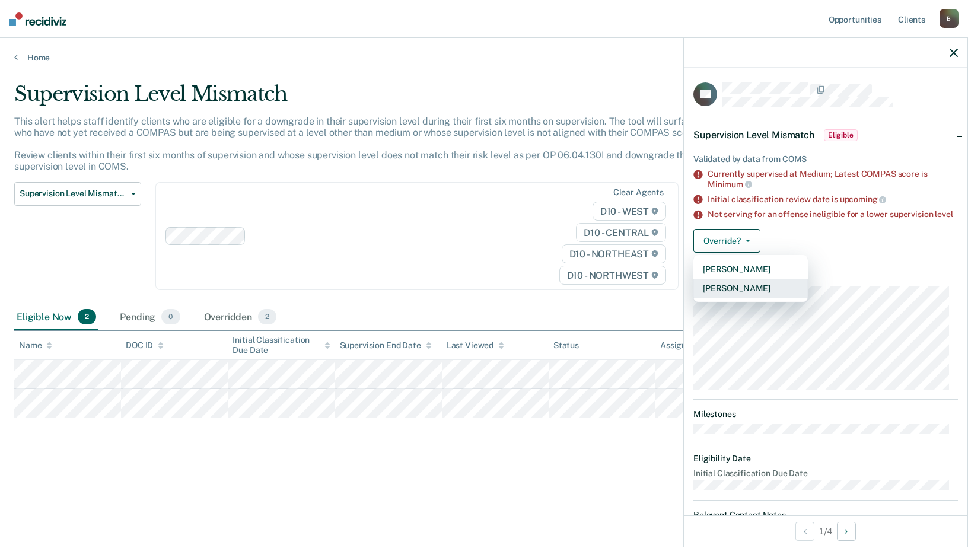
click at [739, 298] on button "[PERSON_NAME]" at bounding box center [751, 288] width 115 height 19
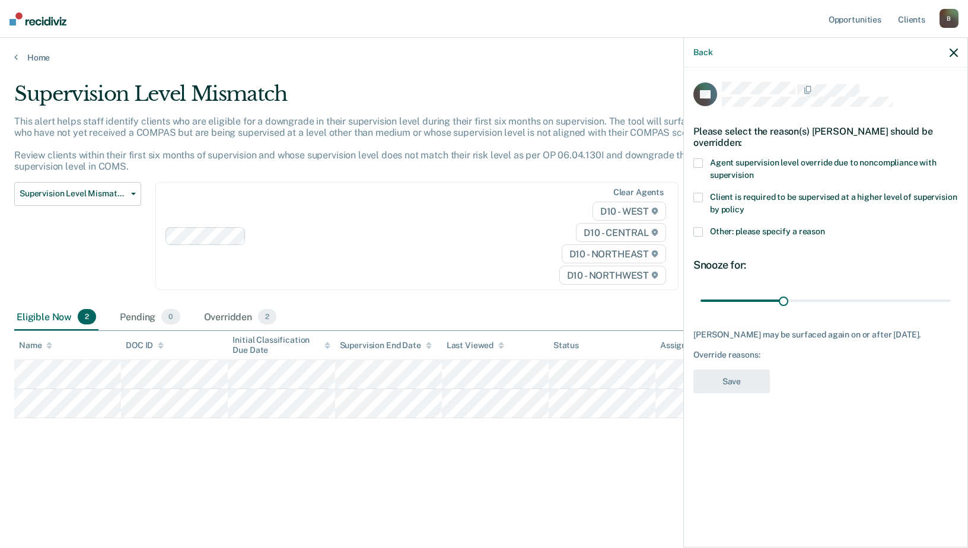
click at [698, 198] on span at bounding box center [698, 197] width 9 height 9
click at [745, 392] on button "Save" at bounding box center [732, 382] width 77 height 24
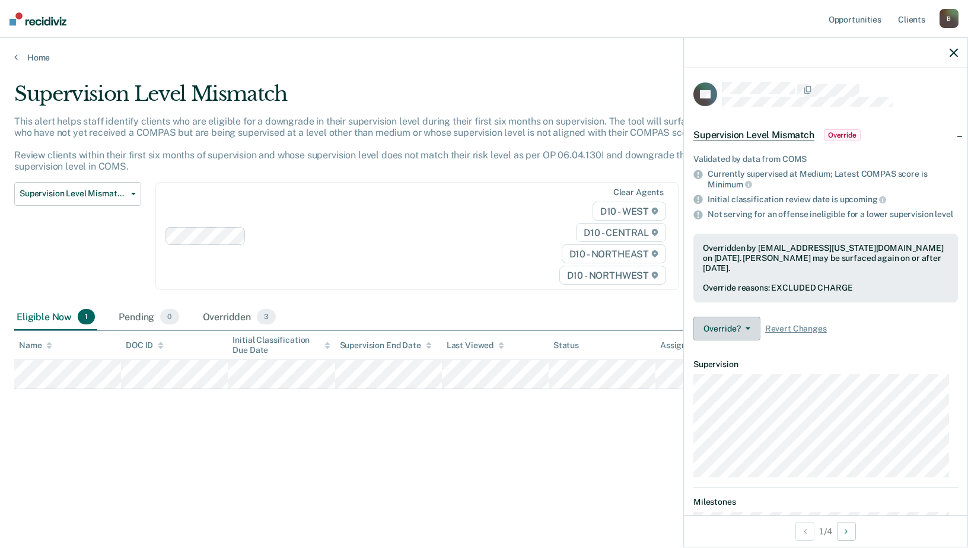
click at [749, 330] on icon "button" at bounding box center [748, 328] width 5 height 2
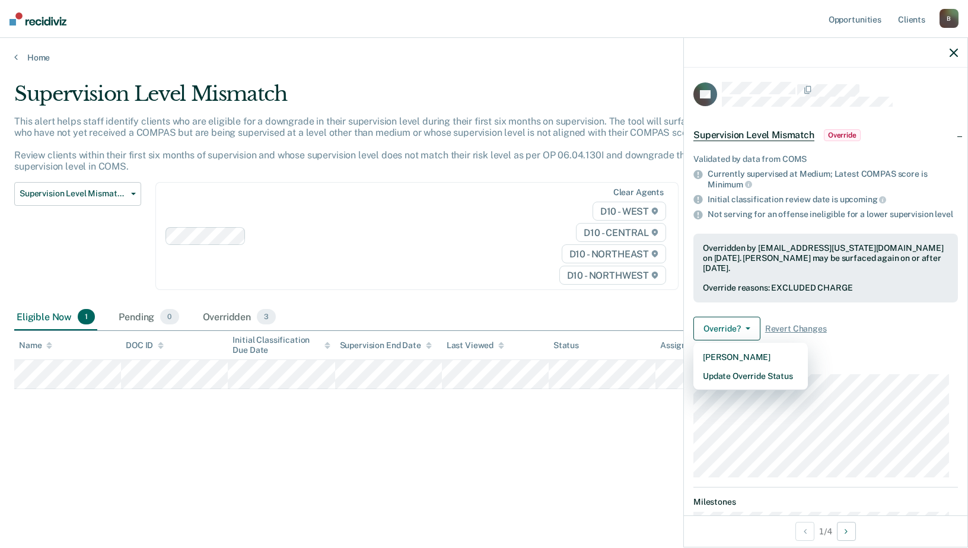
click at [860, 293] on div "Override reasons: EXCLUDED CHARGE" at bounding box center [826, 288] width 246 height 10
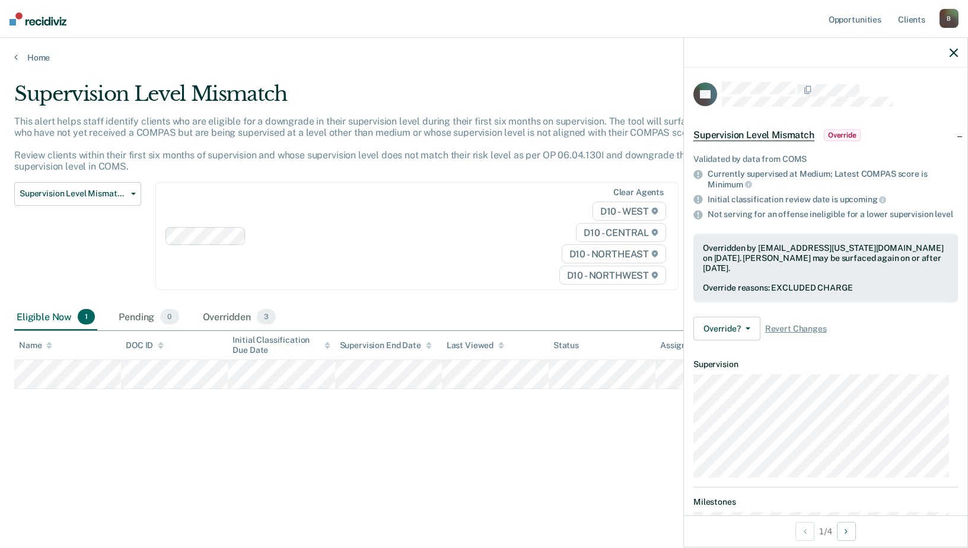
click at [850, 135] on span "Override" at bounding box center [842, 135] width 37 height 12
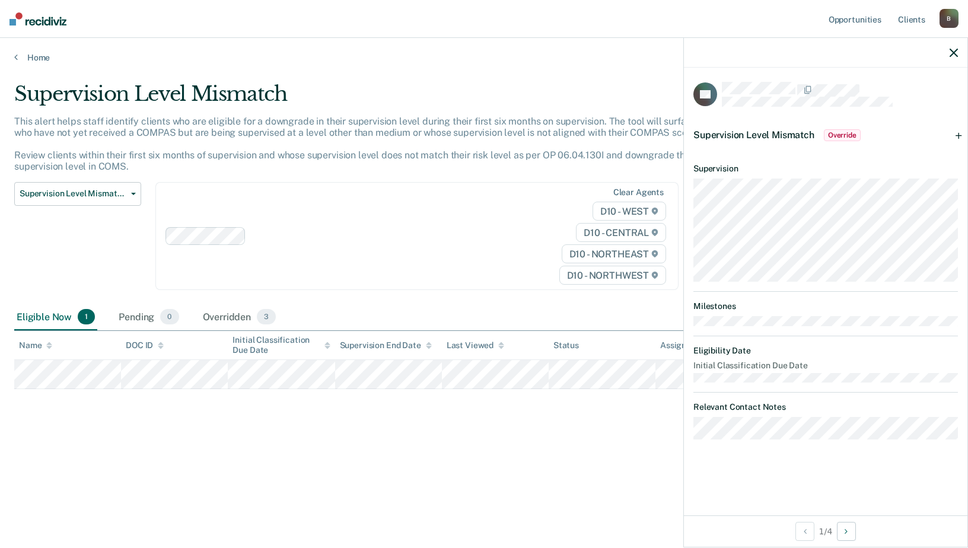
click at [849, 137] on span "Override" at bounding box center [842, 135] width 37 height 12
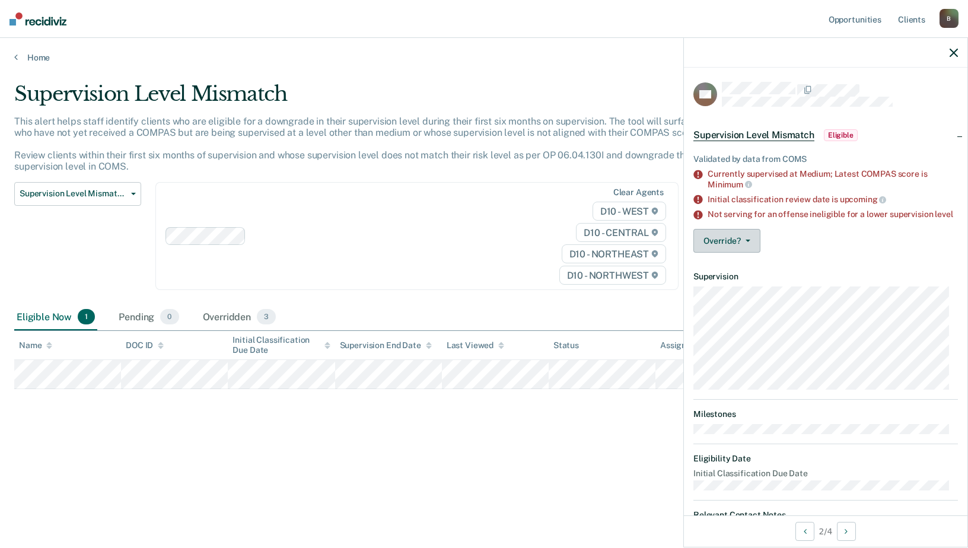
click at [737, 245] on button "Override?" at bounding box center [727, 241] width 67 height 24
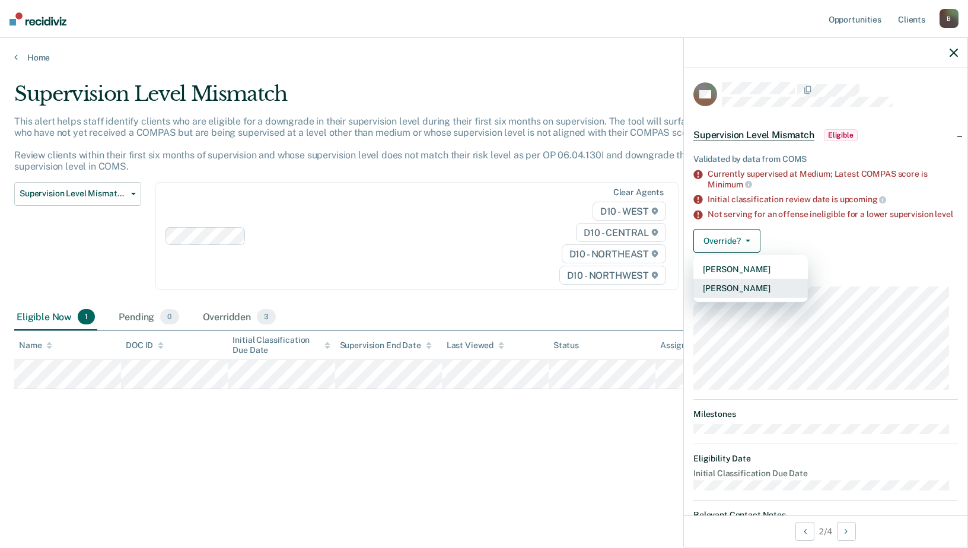
click at [730, 292] on button "[PERSON_NAME]" at bounding box center [751, 288] width 115 height 19
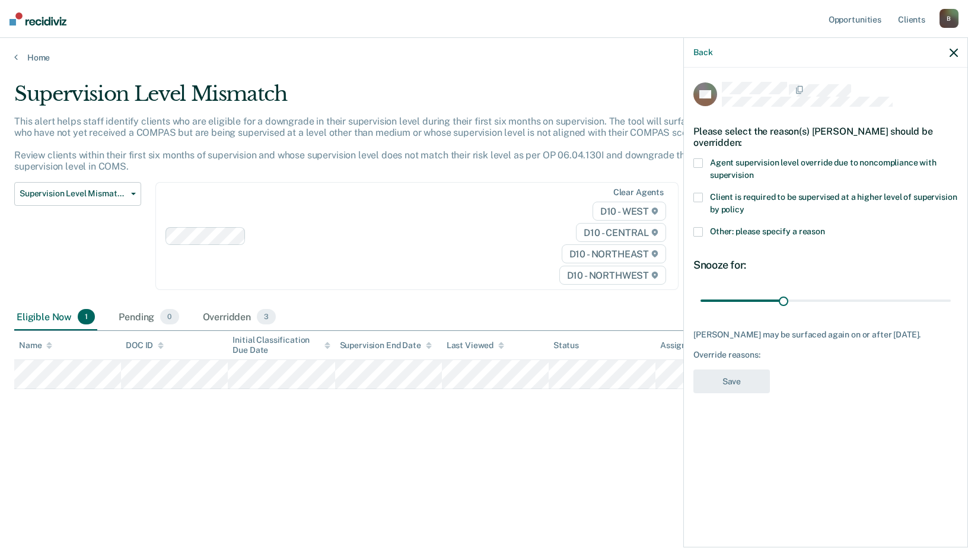
click at [697, 161] on span at bounding box center [698, 162] width 9 height 9
click at [699, 197] on span at bounding box center [698, 197] width 9 height 9
click at [703, 161] on label "Agent supervision level override due to noncompliance with supervision" at bounding box center [826, 170] width 265 height 25
click at [740, 377] on button "Save" at bounding box center [732, 382] width 77 height 24
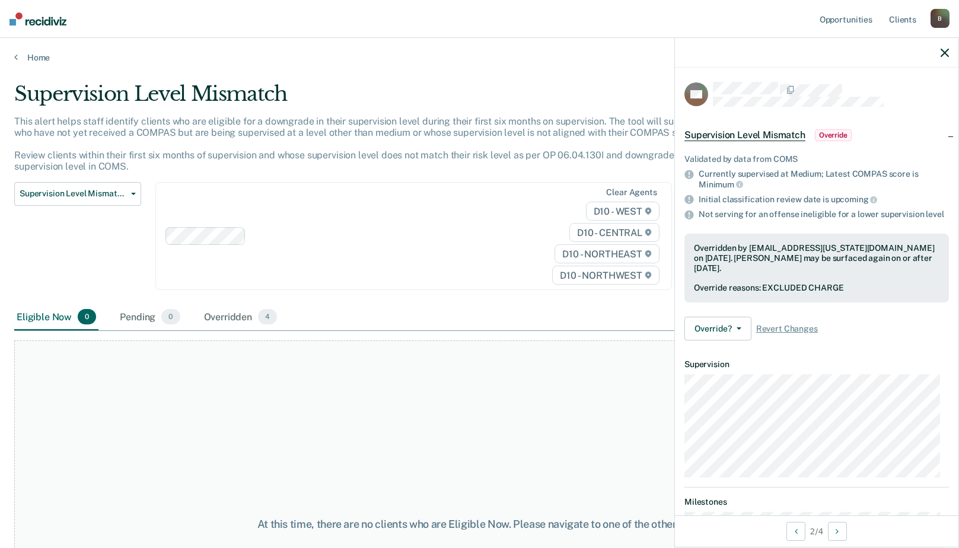
click at [946, 54] on icon "button" at bounding box center [945, 53] width 8 height 8
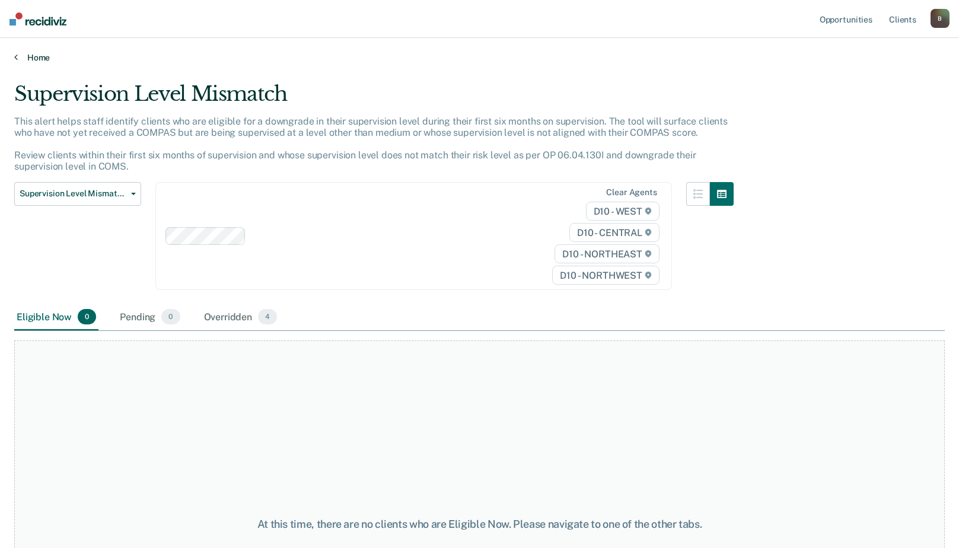
click at [42, 59] on link "Home" at bounding box center [479, 57] width 931 height 11
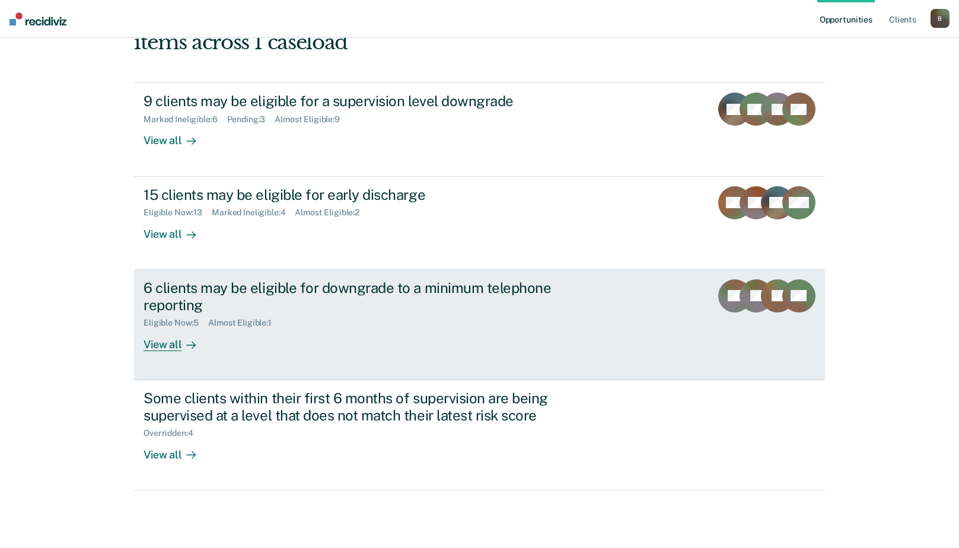
scroll to position [168, 0]
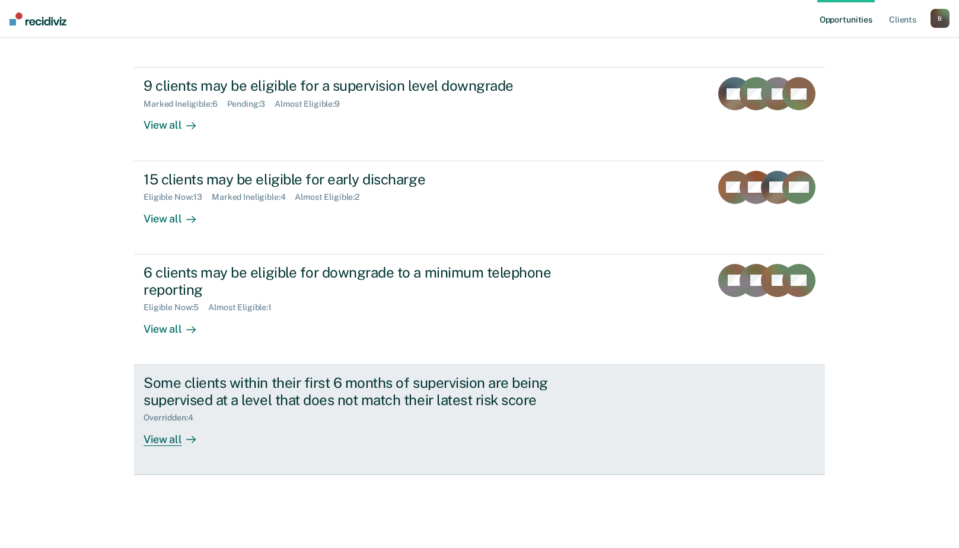
click at [208, 392] on div "Some clients within their first 6 months of supervision are being supervised at…" at bounding box center [352, 391] width 416 height 34
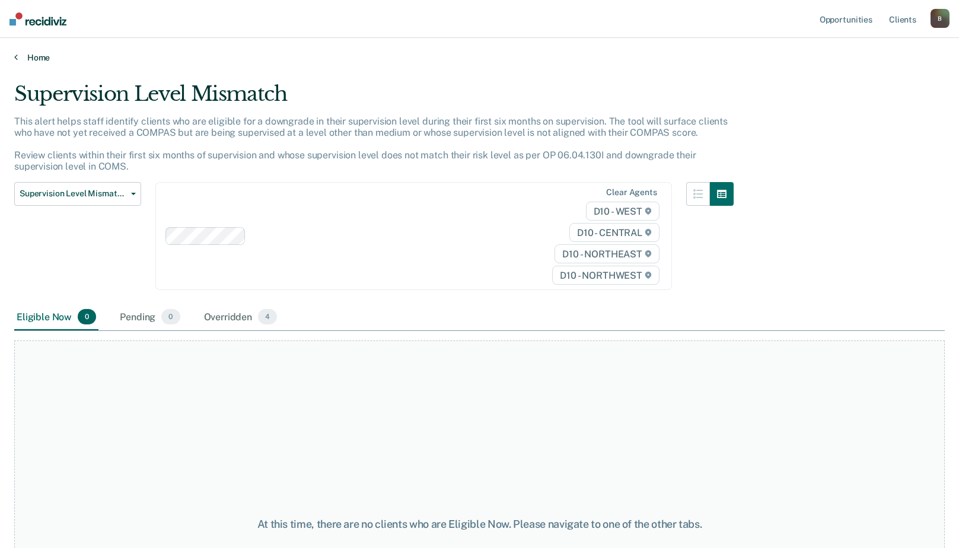
click at [42, 59] on link "Home" at bounding box center [479, 57] width 931 height 11
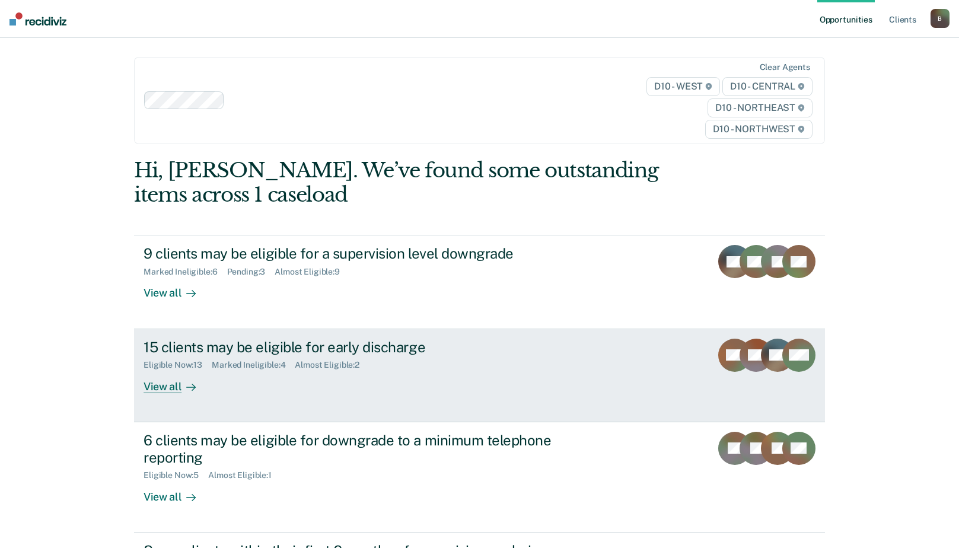
click at [152, 374] on div "View all" at bounding box center [177, 381] width 66 height 23
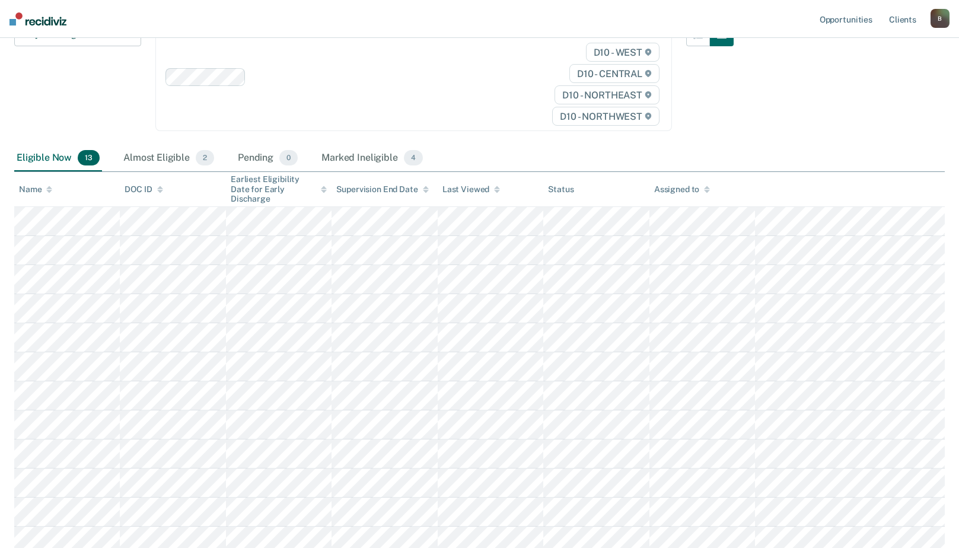
scroll to position [59, 0]
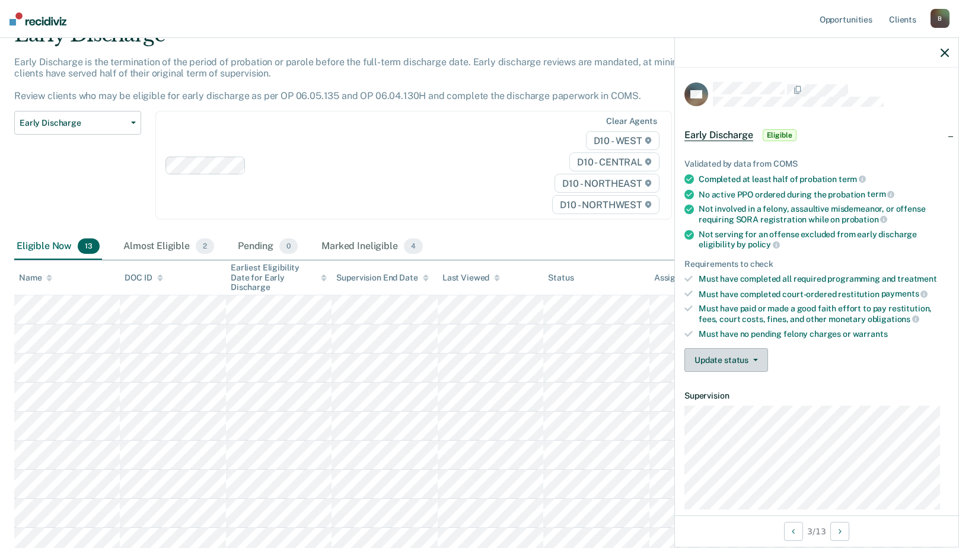
click at [753, 362] on button "Update status" at bounding box center [727, 360] width 84 height 24
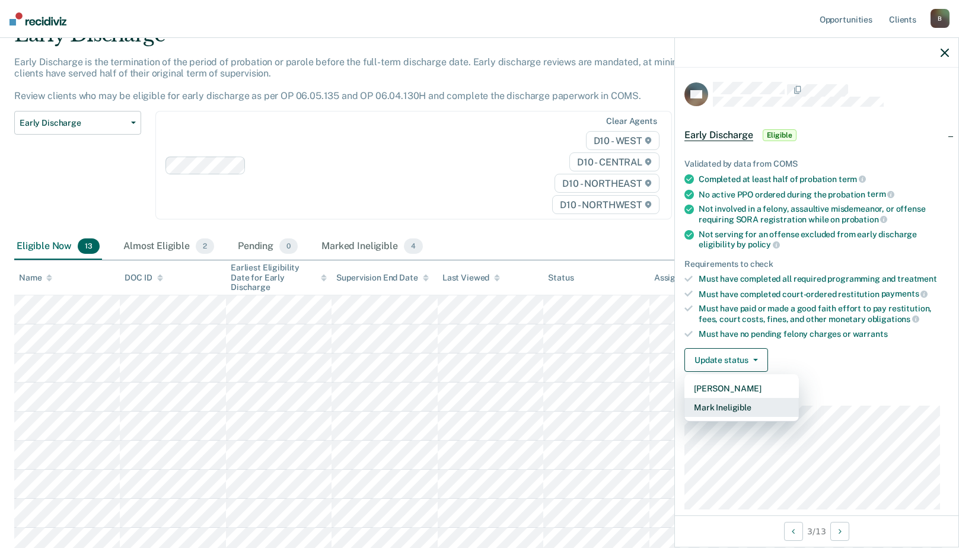
click at [737, 406] on button "Mark Ineligible" at bounding box center [742, 407] width 115 height 19
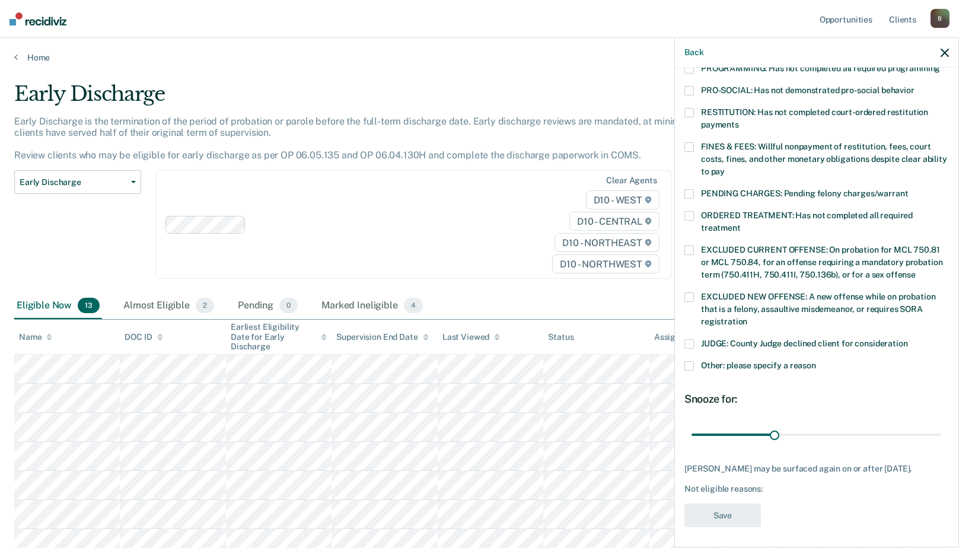
scroll to position [220, 0]
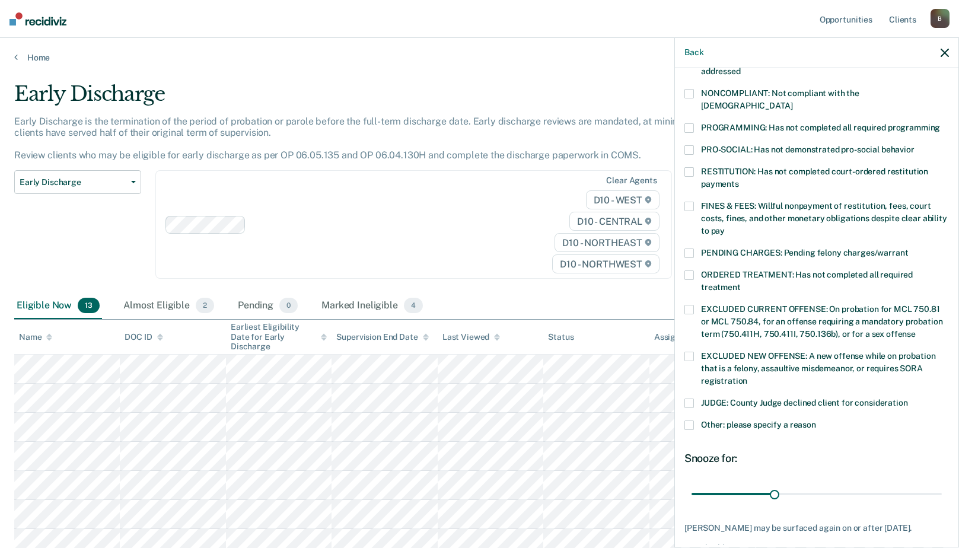
click at [691, 271] on span at bounding box center [689, 275] width 9 height 9
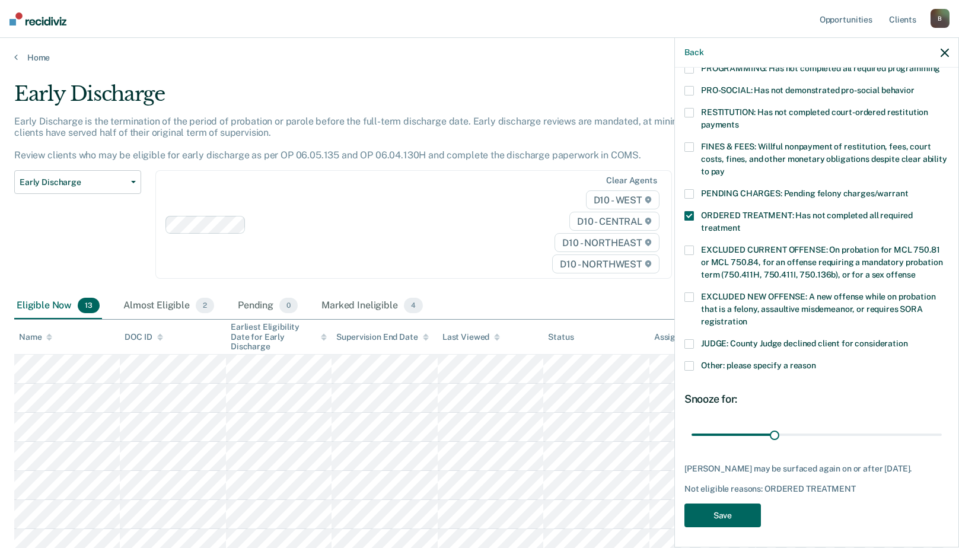
click at [724, 513] on button "Save" at bounding box center [723, 516] width 77 height 24
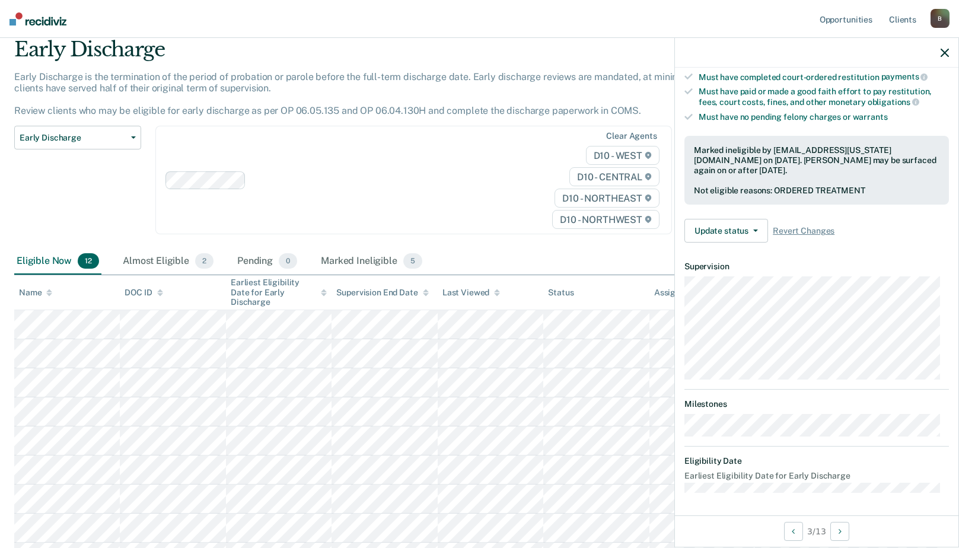
scroll to position [0, 0]
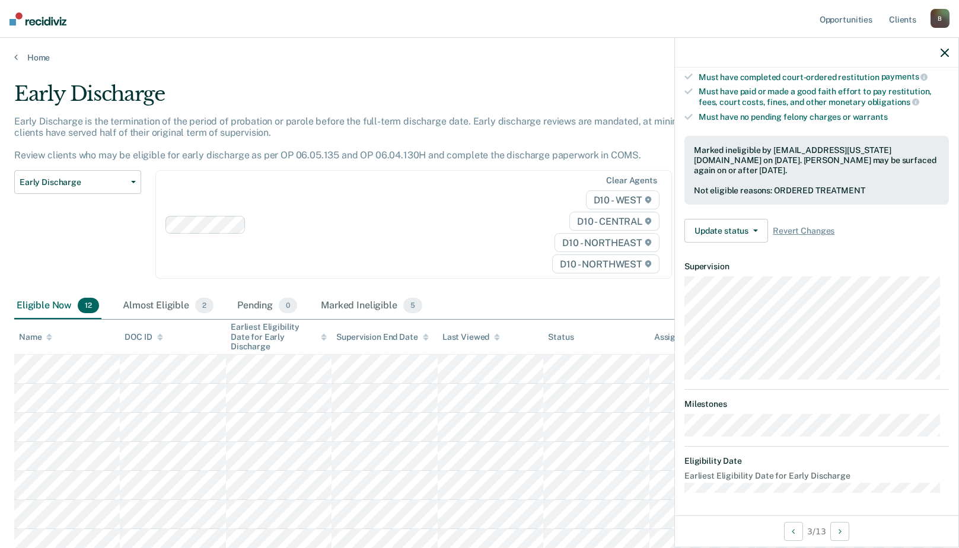
click at [946, 53] on icon "button" at bounding box center [945, 53] width 8 height 8
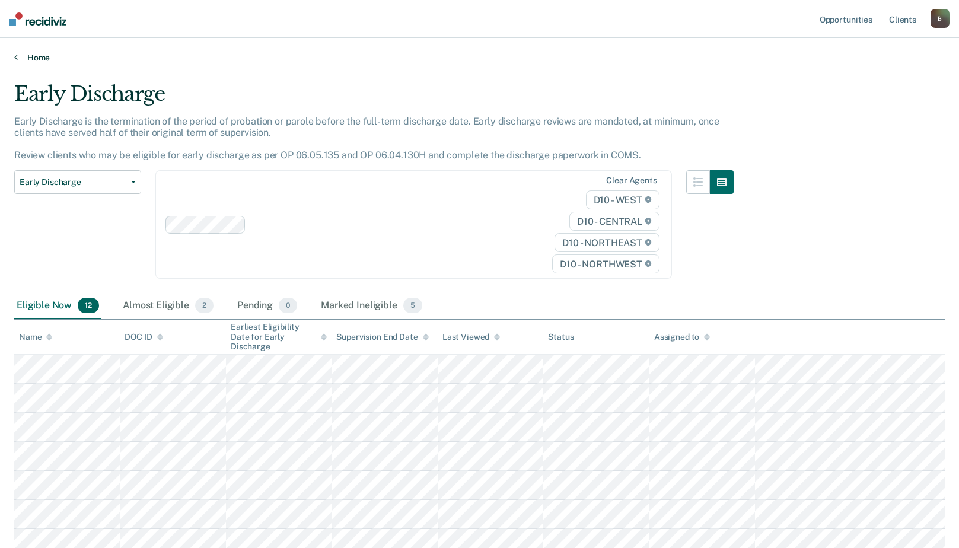
click at [47, 58] on link "Home" at bounding box center [479, 57] width 931 height 11
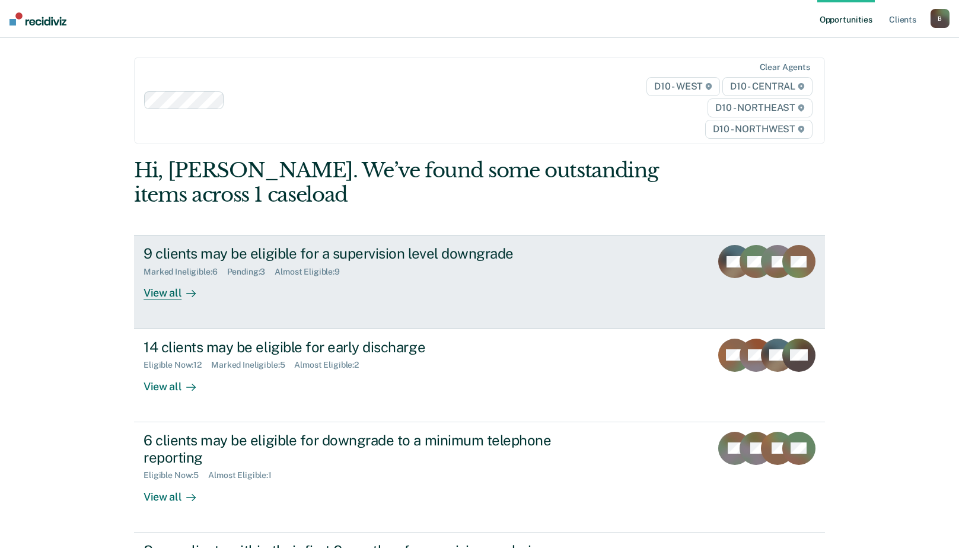
click at [223, 257] on div "9 clients may be eligible for a supervision level downgrade" at bounding box center [352, 253] width 416 height 17
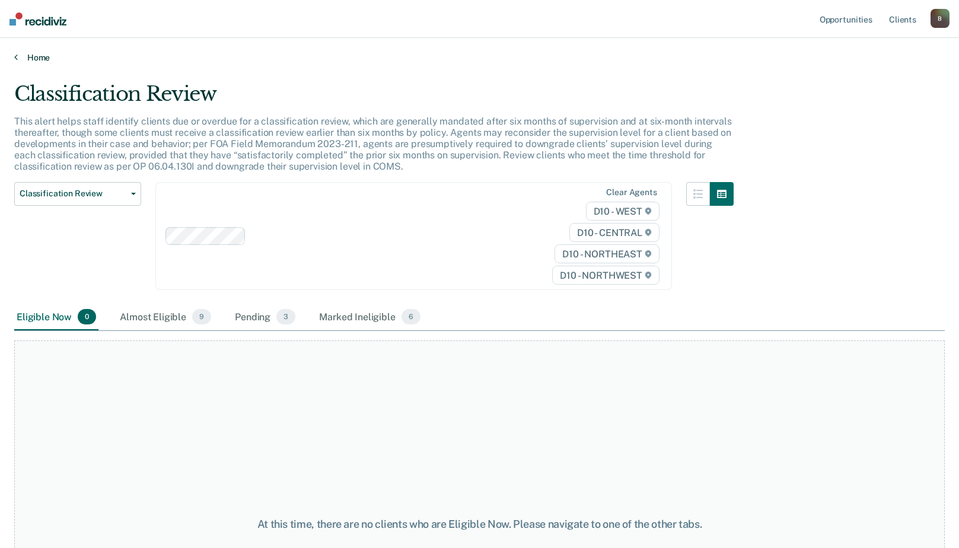
click at [32, 57] on link "Home" at bounding box center [479, 57] width 931 height 11
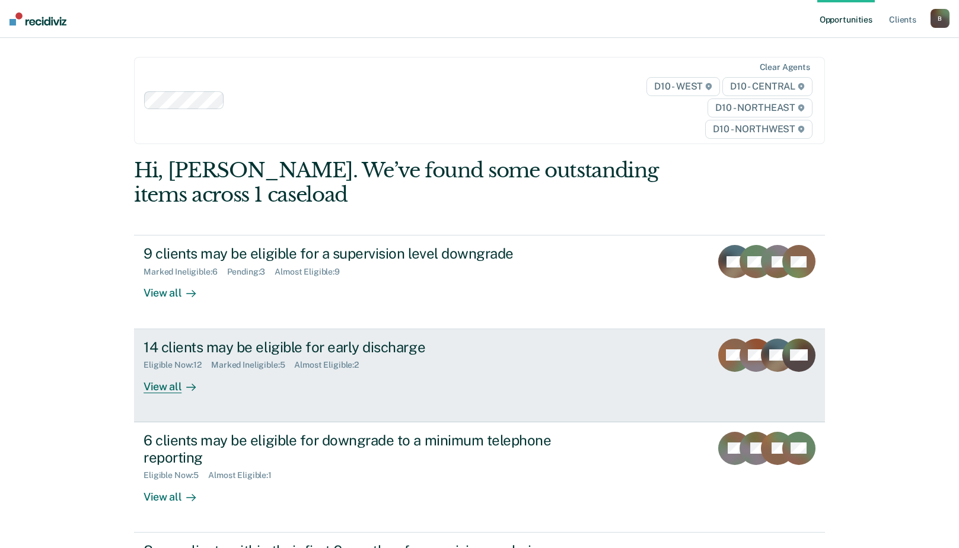
click at [259, 344] on div "14 clients may be eligible for early discharge" at bounding box center [352, 347] width 416 height 17
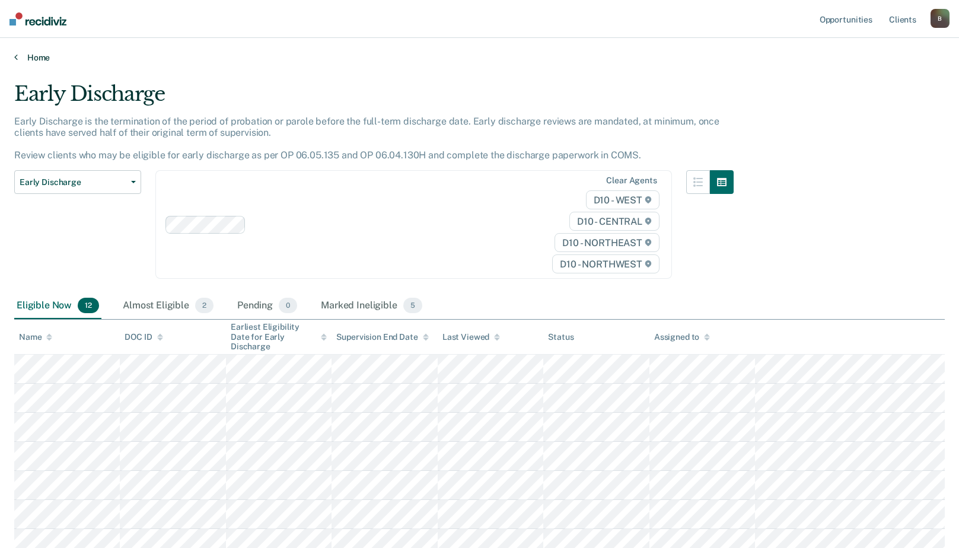
click at [34, 53] on link "Home" at bounding box center [479, 57] width 931 height 11
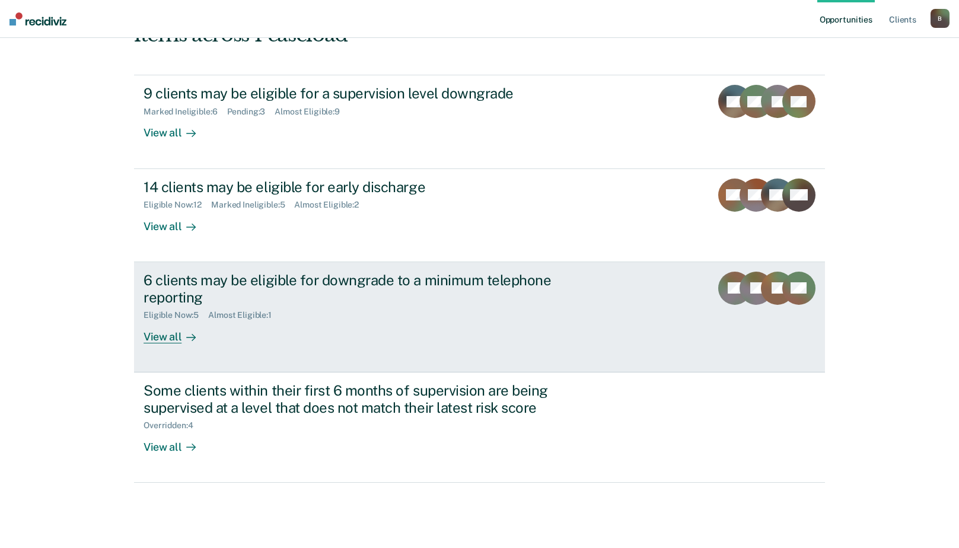
scroll to position [168, 0]
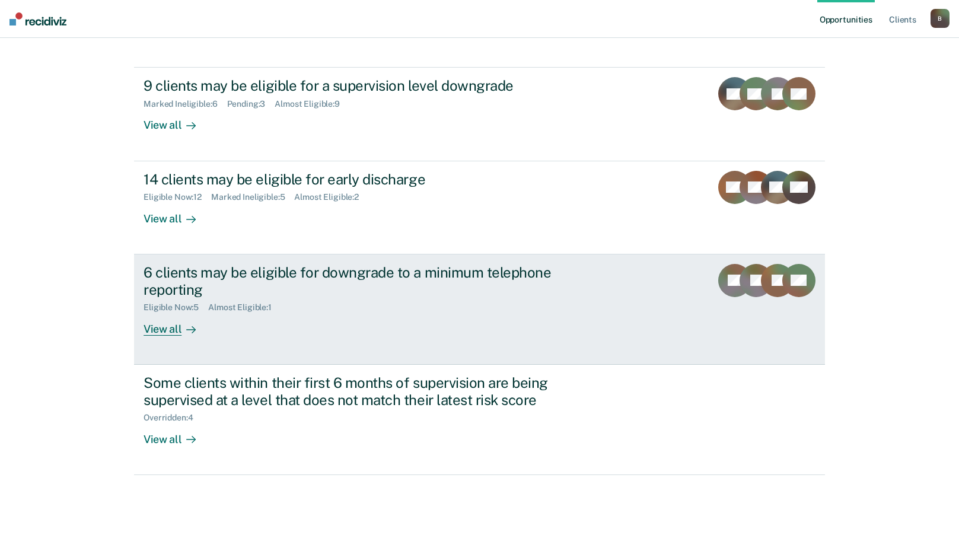
click at [293, 269] on div "6 clients may be eligible for downgrade to a minimum telephone reporting" at bounding box center [352, 281] width 416 height 34
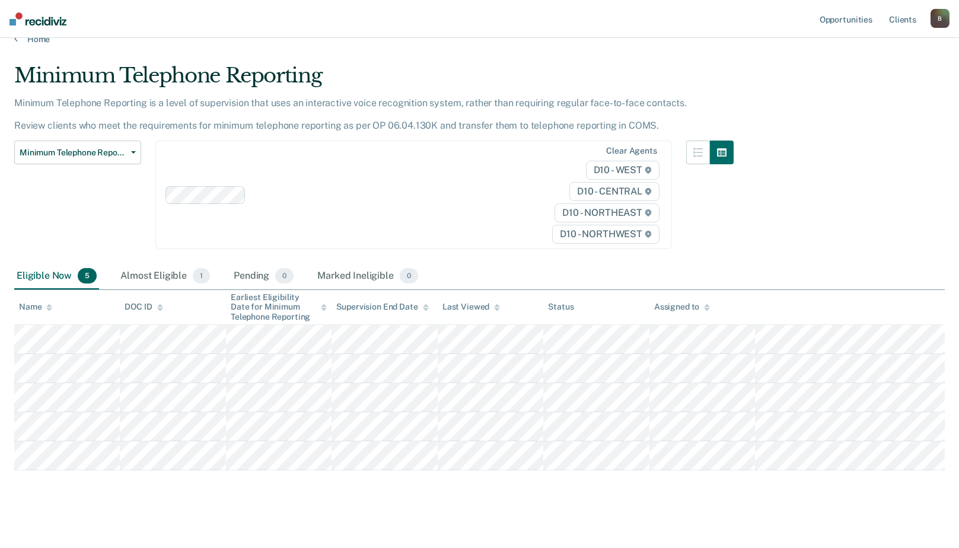
scroll to position [26, 0]
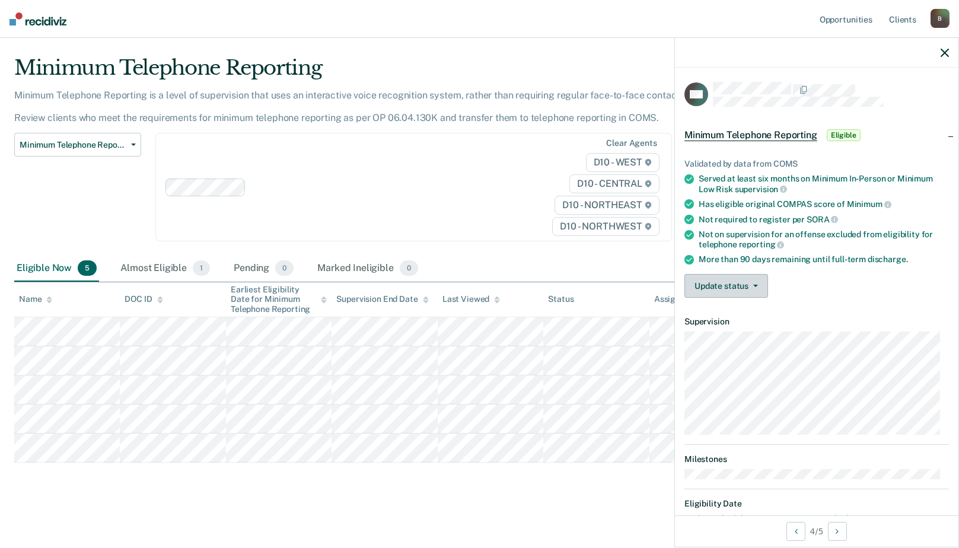
click at [752, 281] on button "Update status" at bounding box center [727, 286] width 84 height 24
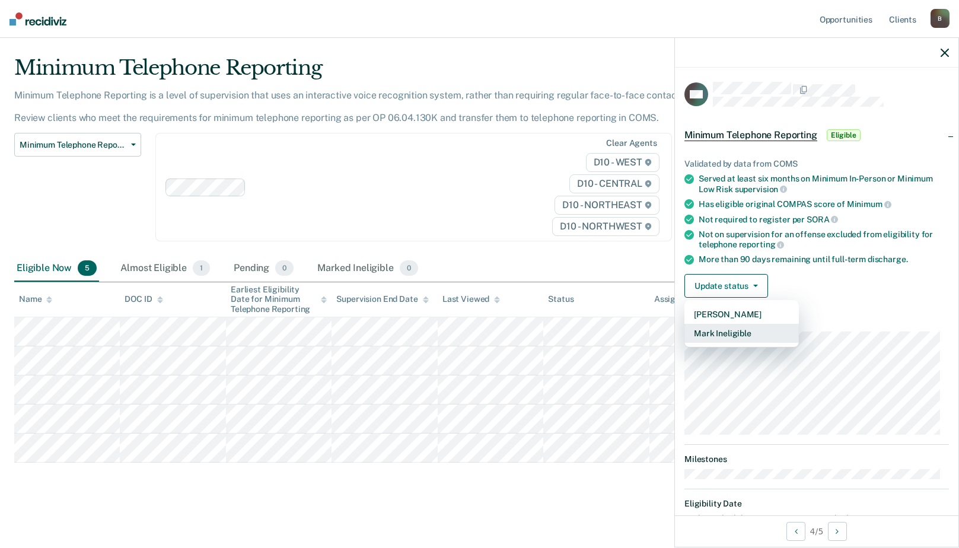
click at [740, 330] on button "Mark Ineligible" at bounding box center [742, 333] width 115 height 19
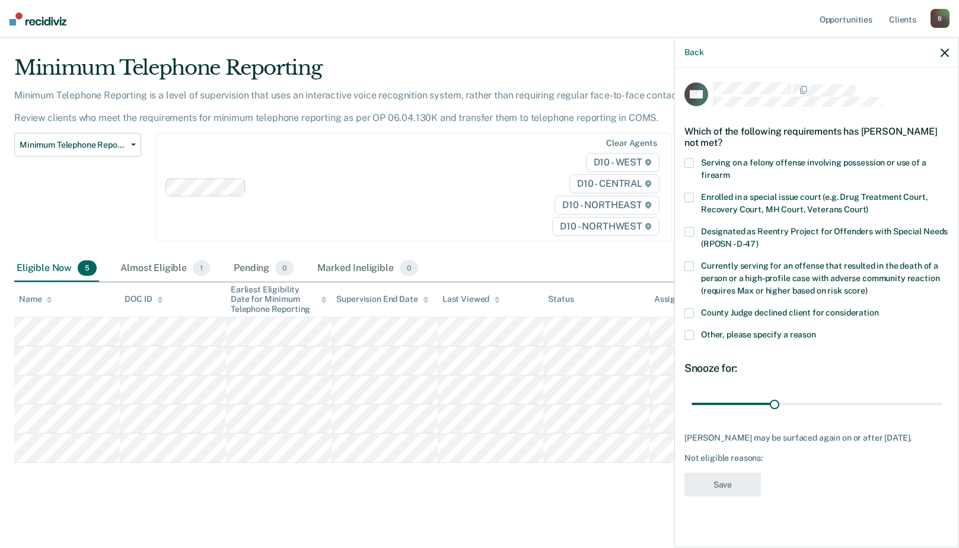
click at [687, 336] on span at bounding box center [689, 334] width 9 height 9
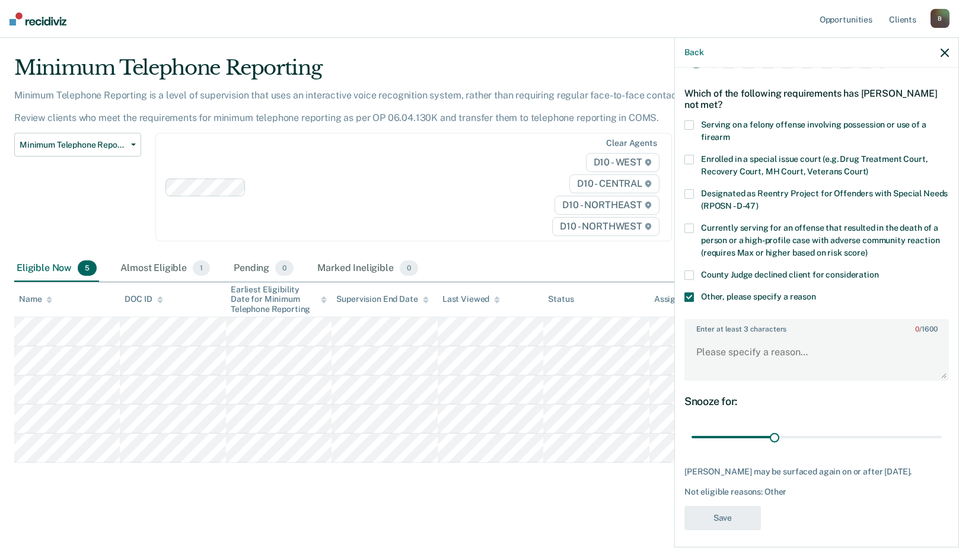
scroll to position [53, 0]
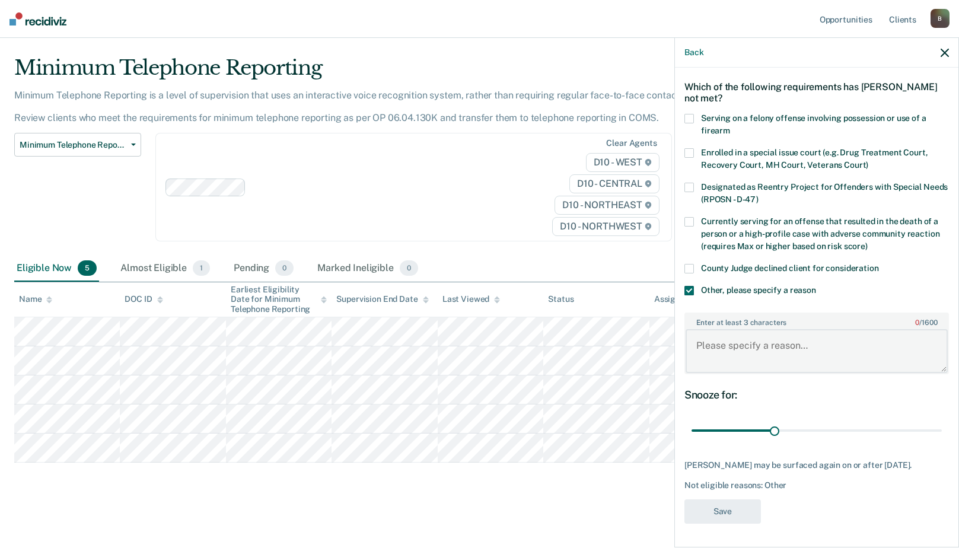
click at [732, 333] on textarea "Enter at least 3 characters 0 / 1600" at bounding box center [817, 351] width 262 height 44
drag, startPoint x: 593, startPoint y: 505, endPoint x: 614, endPoint y: 502, distance: 21.7
click at [602, 504] on main "Minimum Telephone Reporting Minimum Telephone Reporting is a level of supervisi…" at bounding box center [479, 291] width 959 height 508
click at [943, 57] on icon "button" at bounding box center [945, 53] width 8 height 8
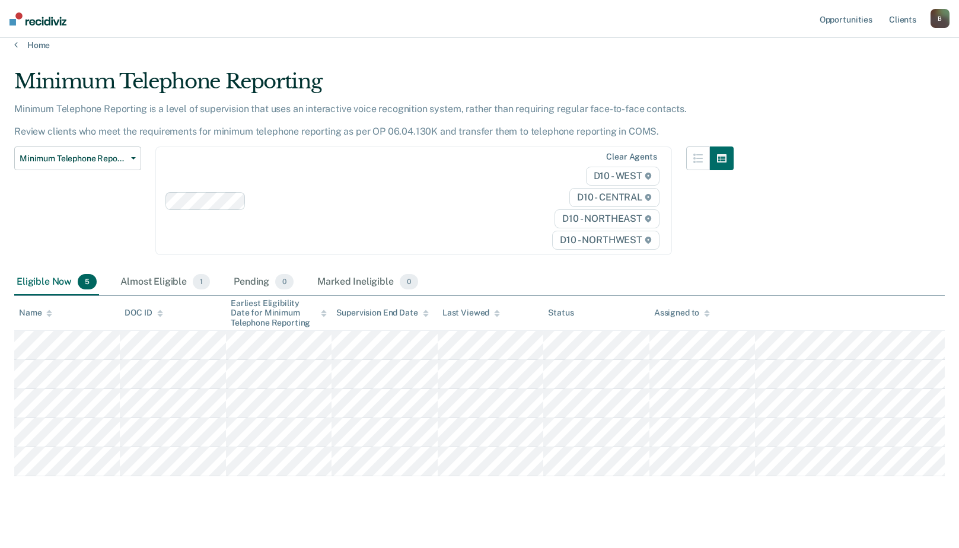
scroll to position [0, 0]
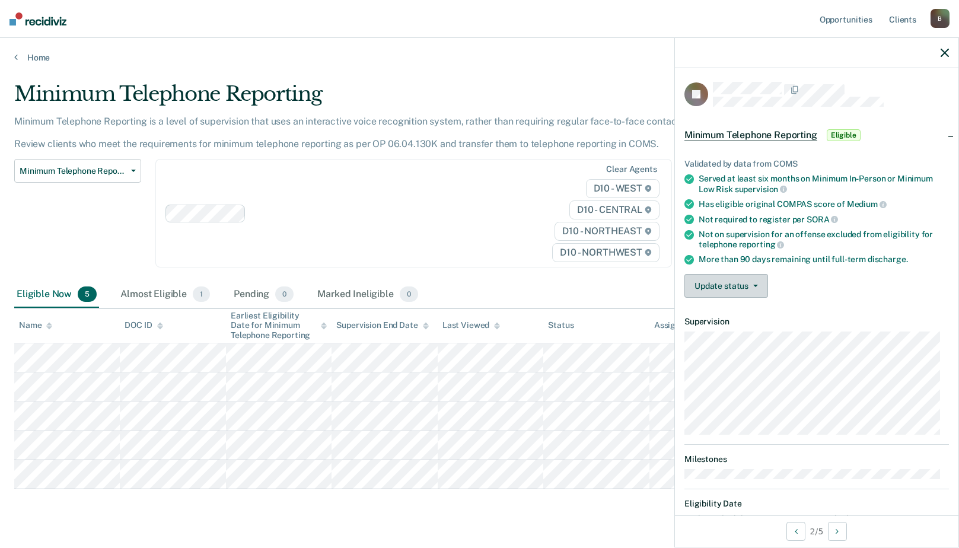
click at [749, 285] on span "button" at bounding box center [753, 286] width 9 height 2
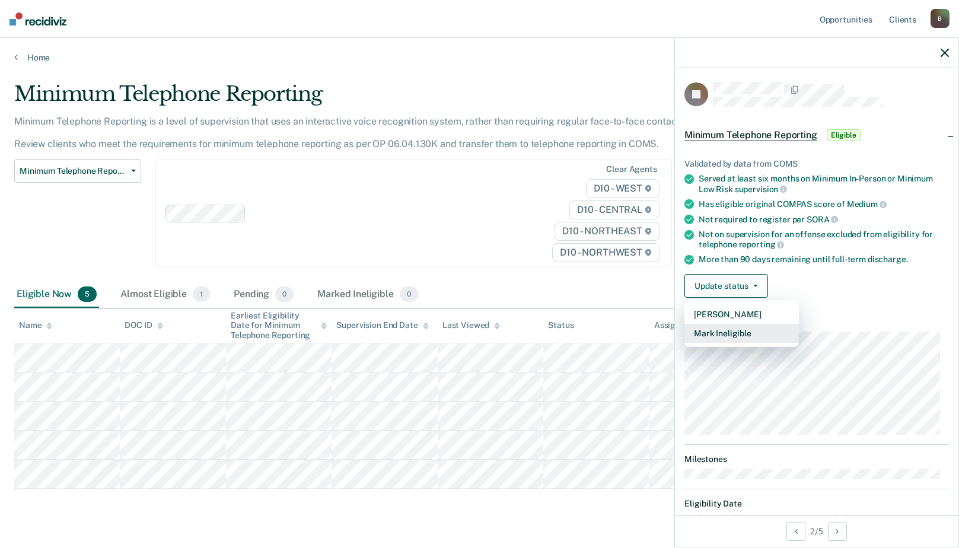
click at [726, 333] on button "Mark Ineligible" at bounding box center [742, 333] width 115 height 19
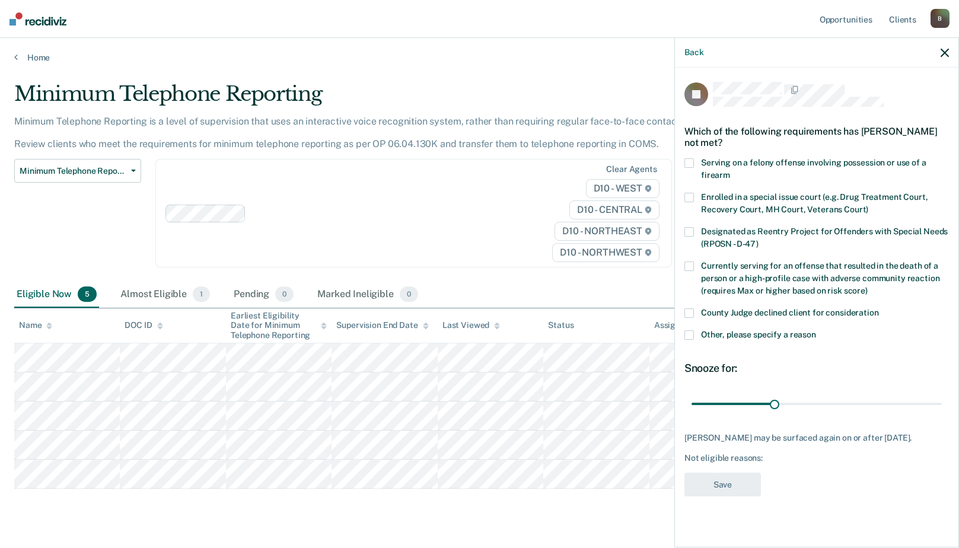
drag, startPoint x: 690, startPoint y: 332, endPoint x: 771, endPoint y: 374, distance: 90.7
click at [788, 381] on div "JB Which of the following requirements has [PERSON_NAME] not met? Serving on a …" at bounding box center [817, 293] width 265 height 422
click at [690, 330] on span at bounding box center [689, 334] width 9 height 9
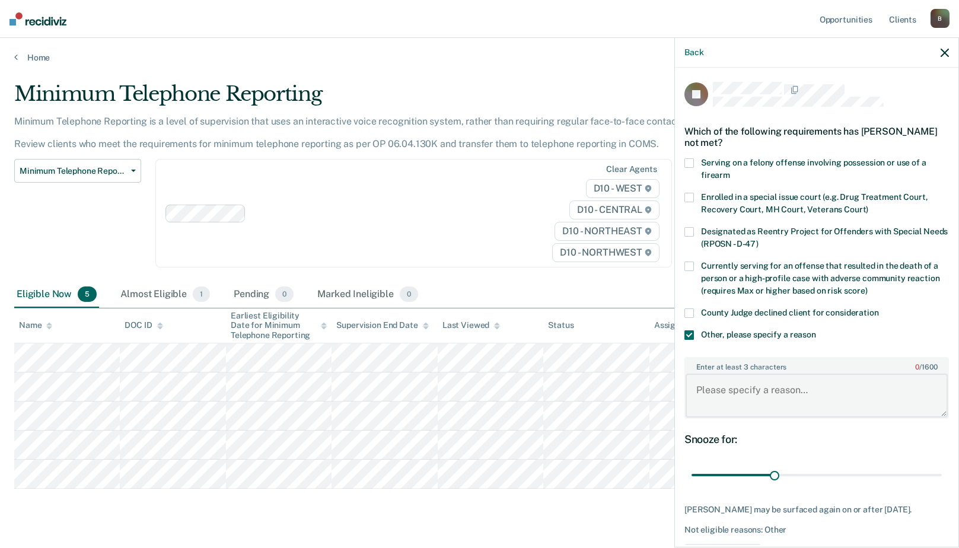
click at [756, 389] on textarea "Enter at least 3 characters 0 / 1600" at bounding box center [817, 396] width 262 height 44
click at [333, 198] on div "Clear agents D10 - WEST D10 - CENTRAL D10 - NORTHEAST D10 - NORTHWEST" at bounding box center [413, 213] width 517 height 109
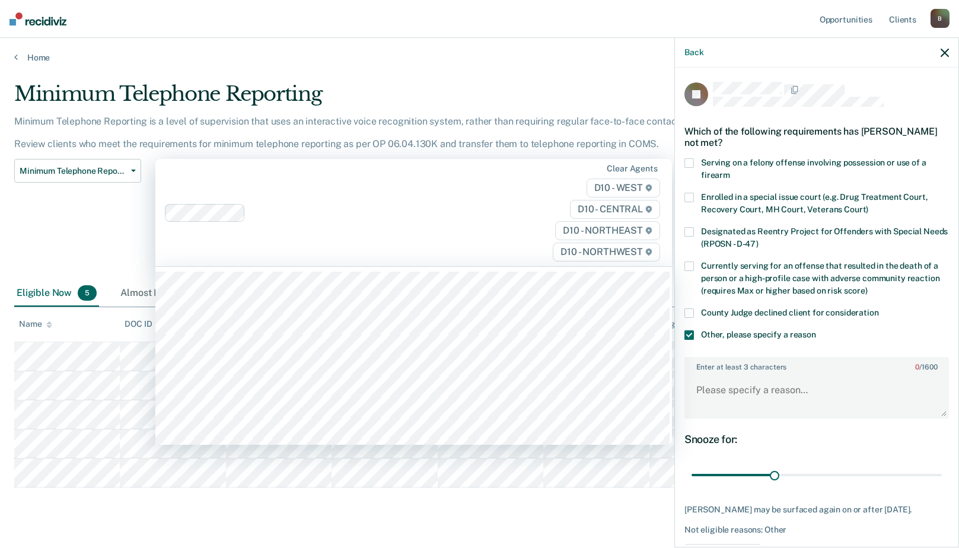
click at [580, 36] on nav "Opportunities Client s [EMAIL_ADDRESS][US_STATE][DOMAIN_NAME] B Profile How it …" at bounding box center [479, 19] width 959 height 38
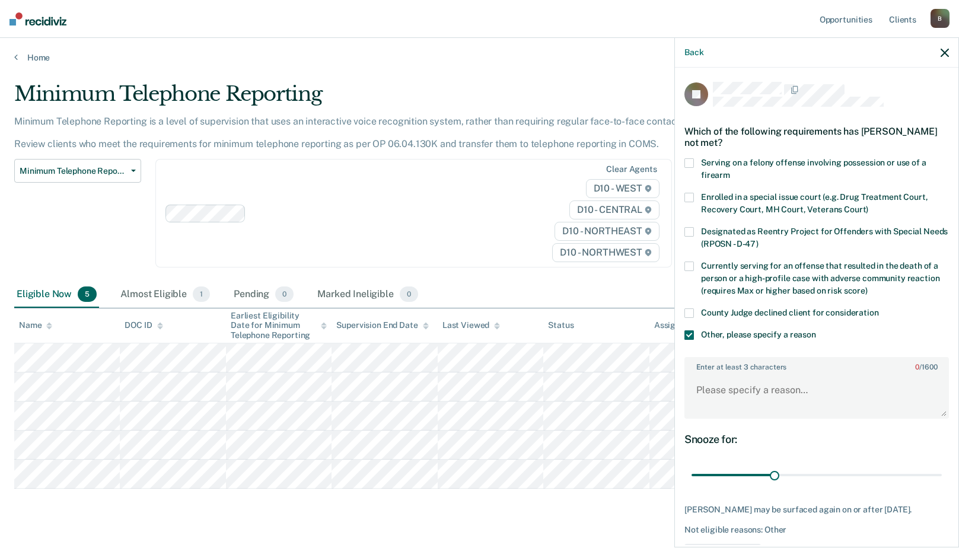
click at [945, 50] on icon "button" at bounding box center [945, 53] width 8 height 8
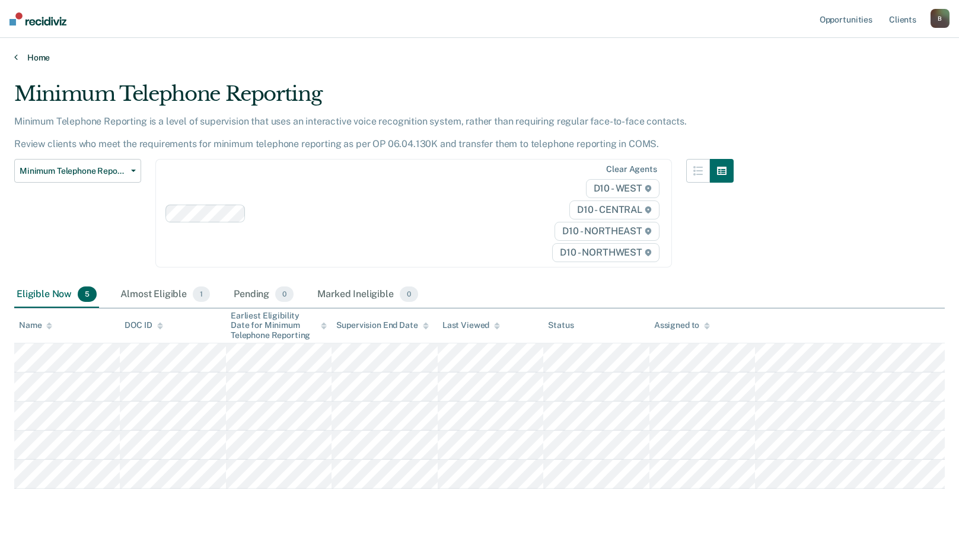
click at [27, 61] on link "Home" at bounding box center [479, 57] width 931 height 11
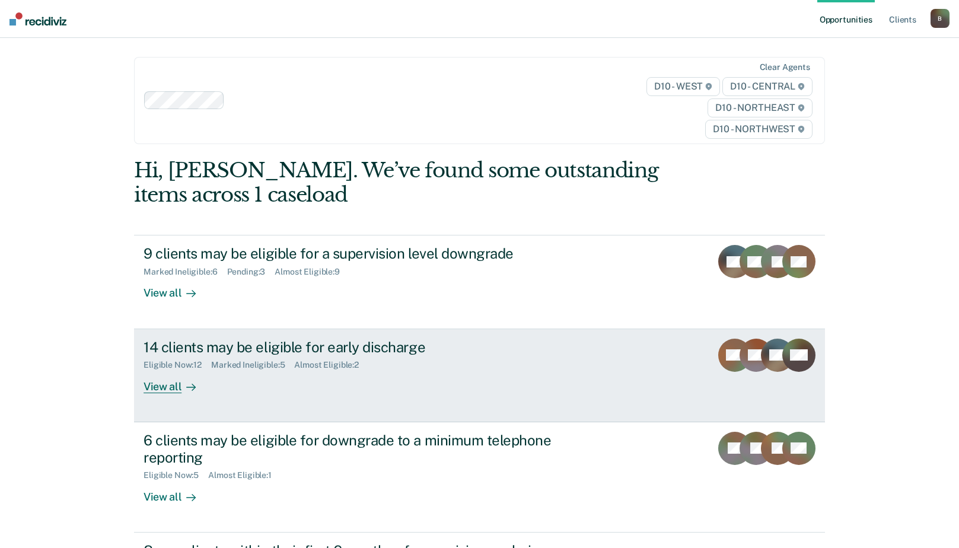
click at [253, 357] on div "Eligible Now : 12 Marked Ineligible : 5 Almost Eligible : 2" at bounding box center [352, 362] width 416 height 15
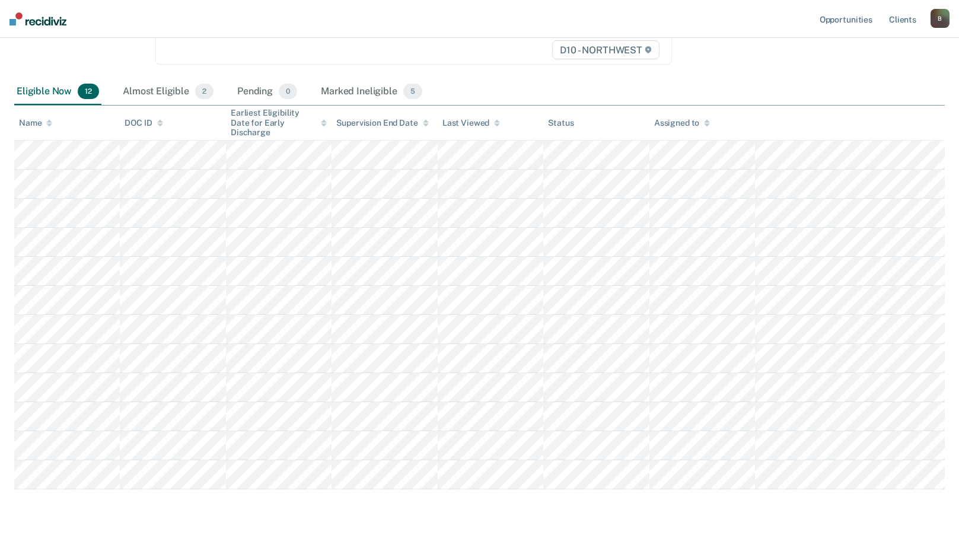
scroll to position [237, 0]
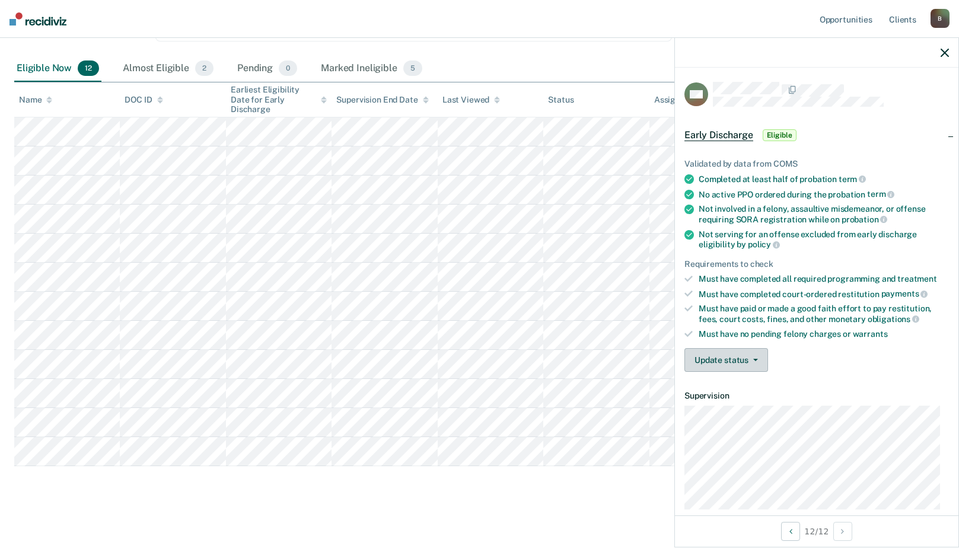
click at [751, 352] on button "Update status" at bounding box center [727, 360] width 84 height 24
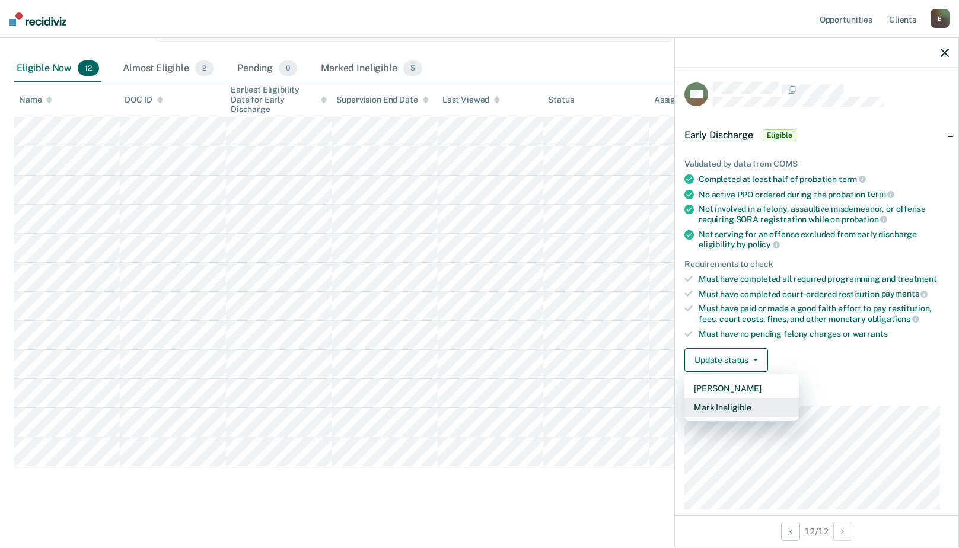
click at [739, 407] on button "Mark Ineligible" at bounding box center [742, 407] width 115 height 19
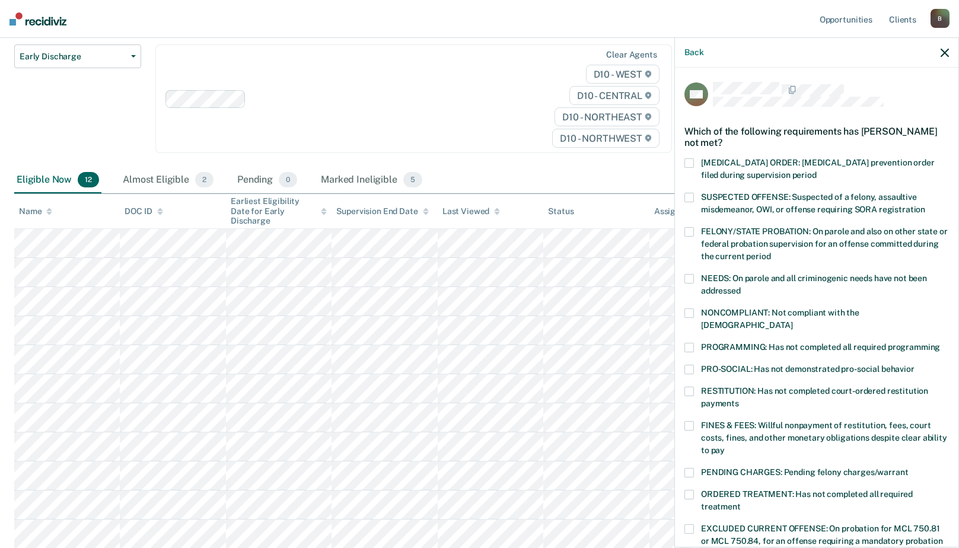
scroll to position [59, 0]
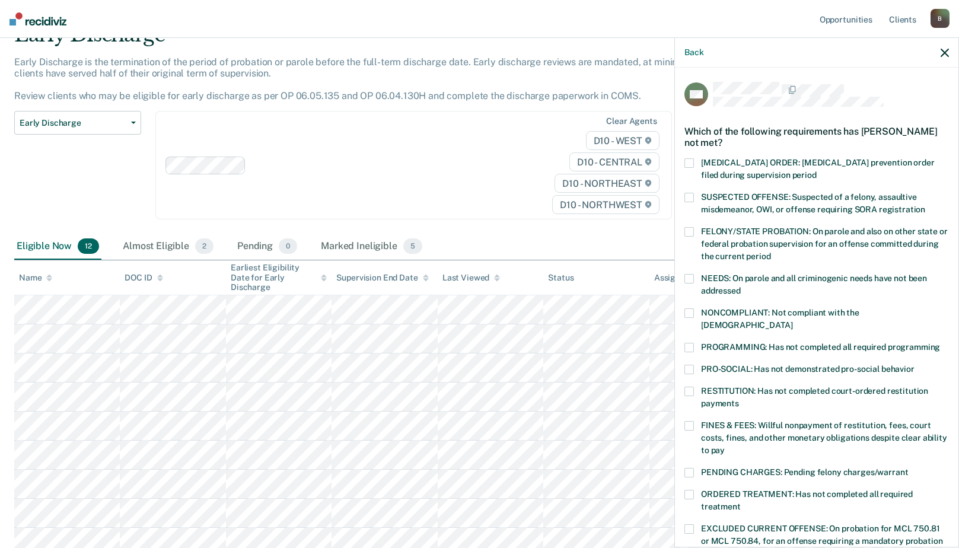
click at [945, 57] on icon "button" at bounding box center [945, 53] width 8 height 8
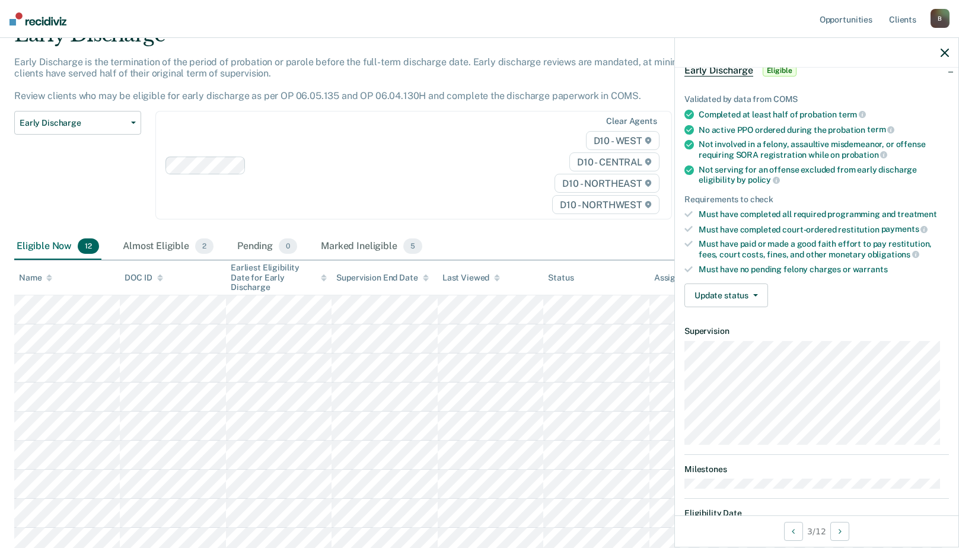
scroll to position [0, 0]
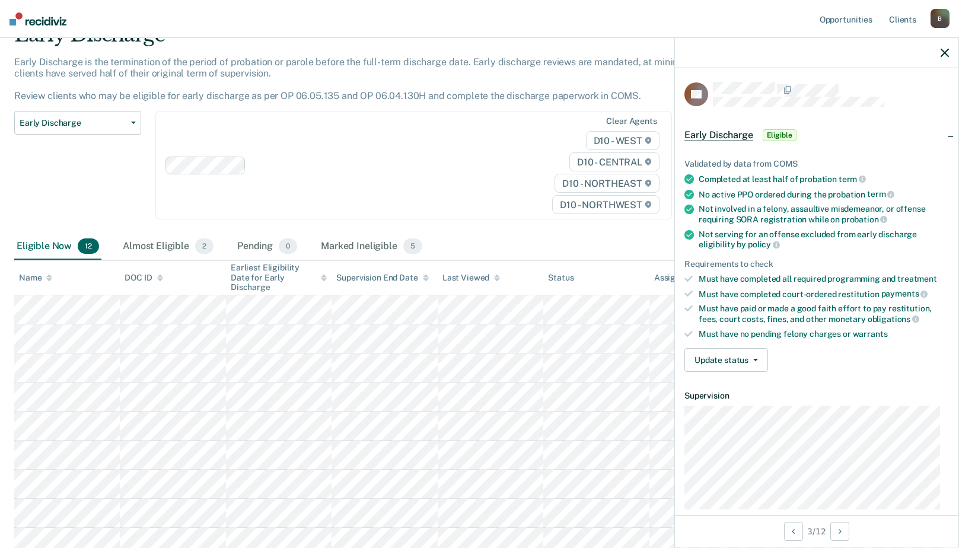
click at [949, 47] on div at bounding box center [817, 53] width 284 height 30
click at [946, 51] on icon "button" at bounding box center [945, 53] width 8 height 8
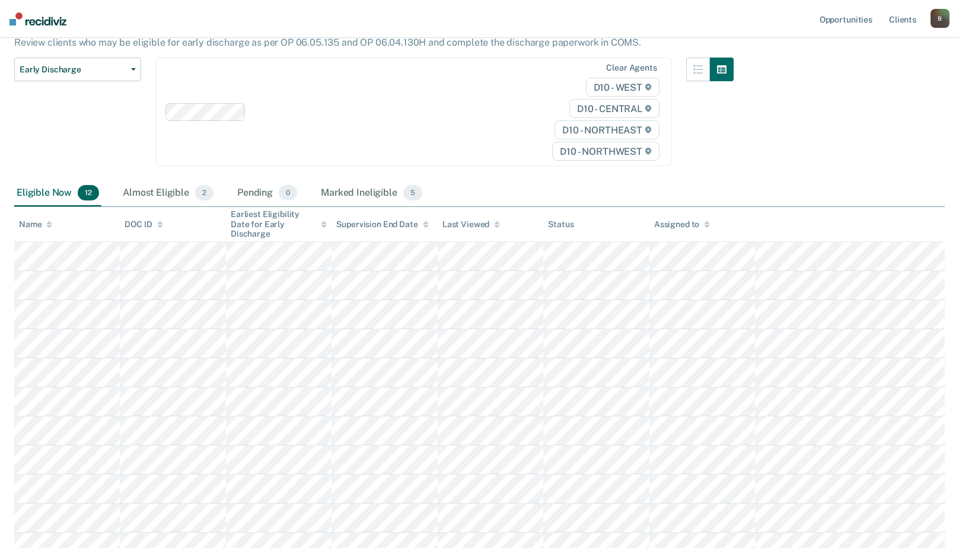
scroll to position [241, 0]
